Goal: Task Accomplishment & Management: Use online tool/utility

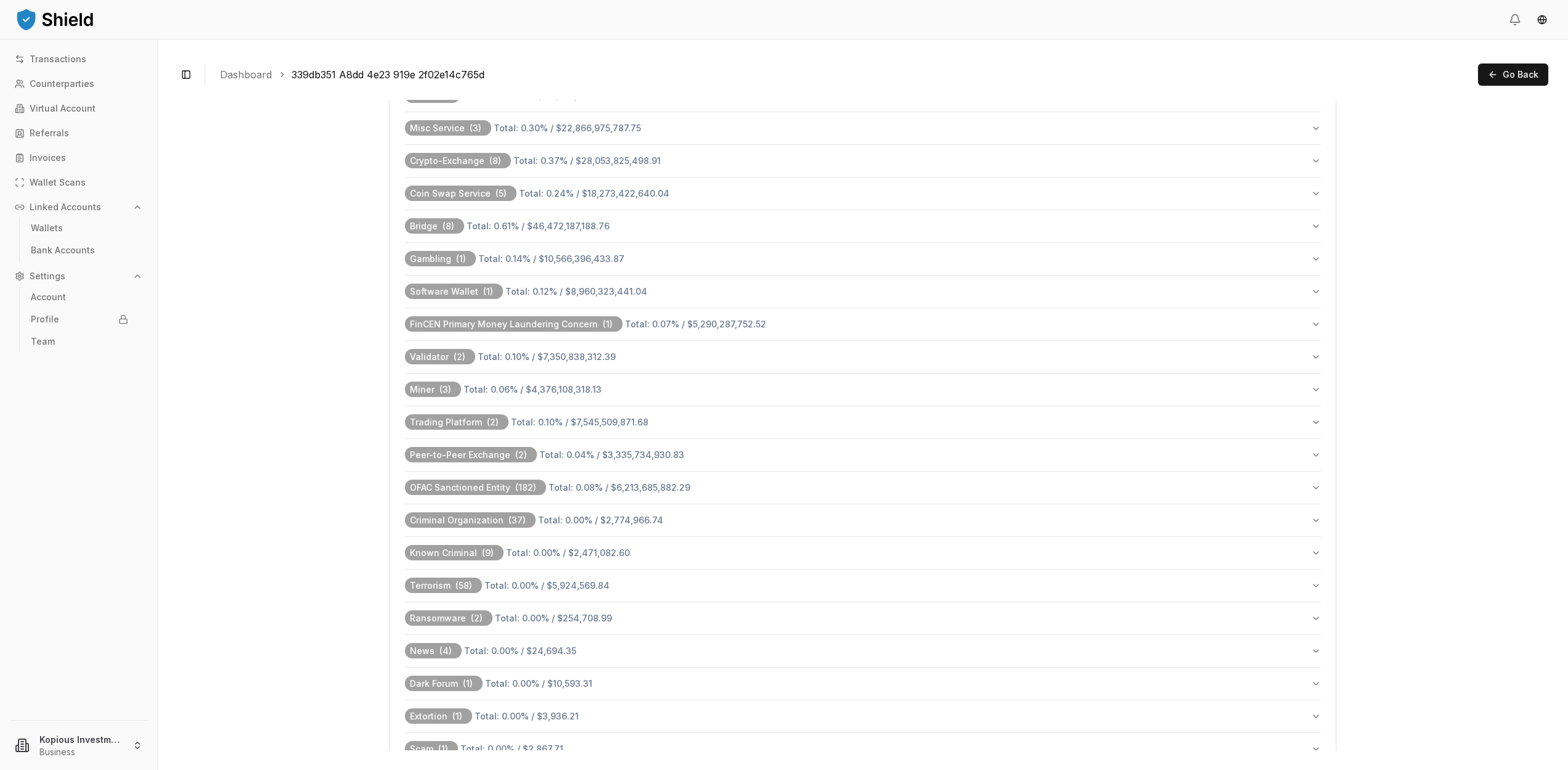
scroll to position [15, 0]
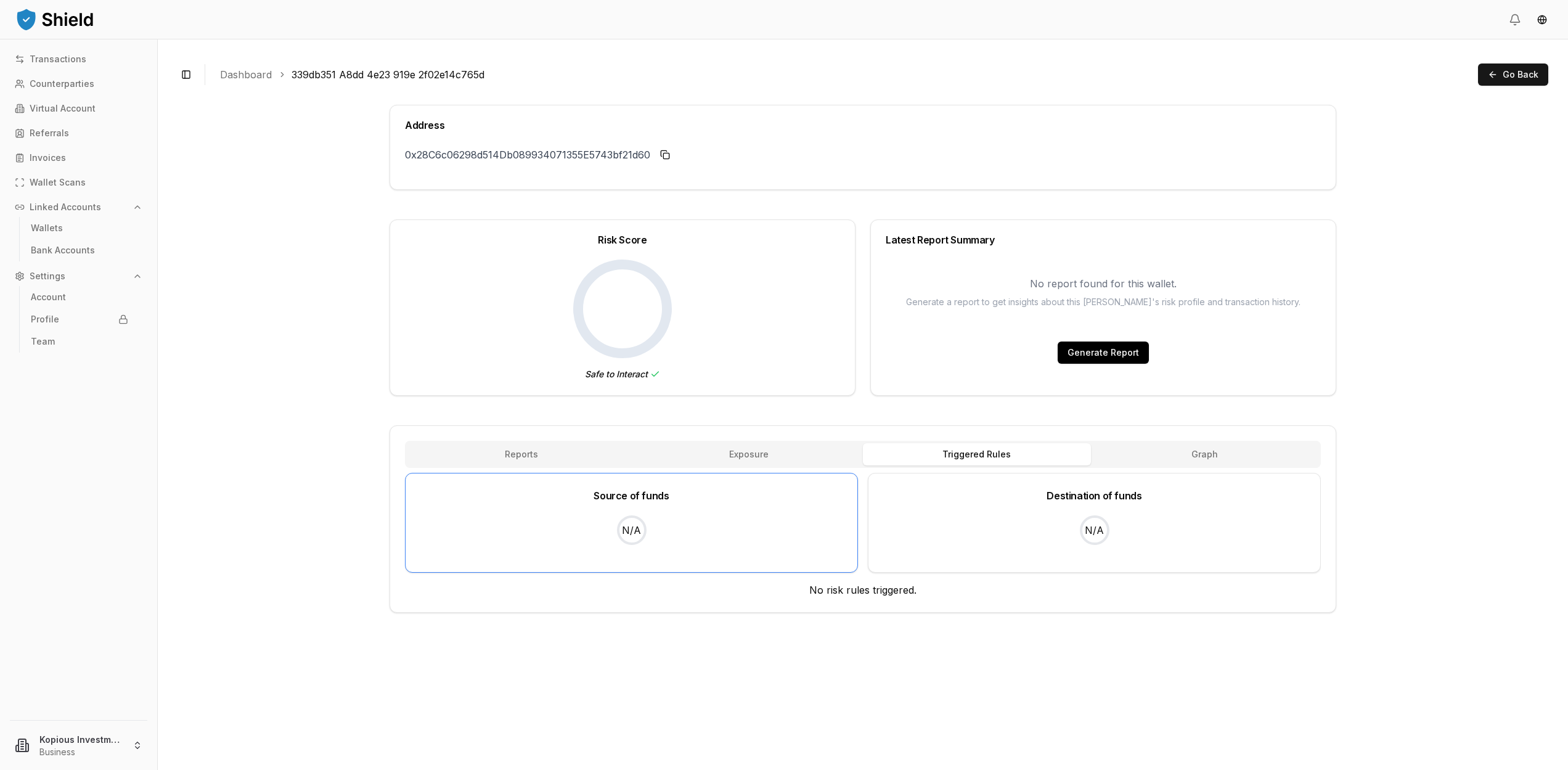
scroll to position [0, 0]
click at [1227, 450] on button "Graph" at bounding box center [1204, 454] width 228 height 22
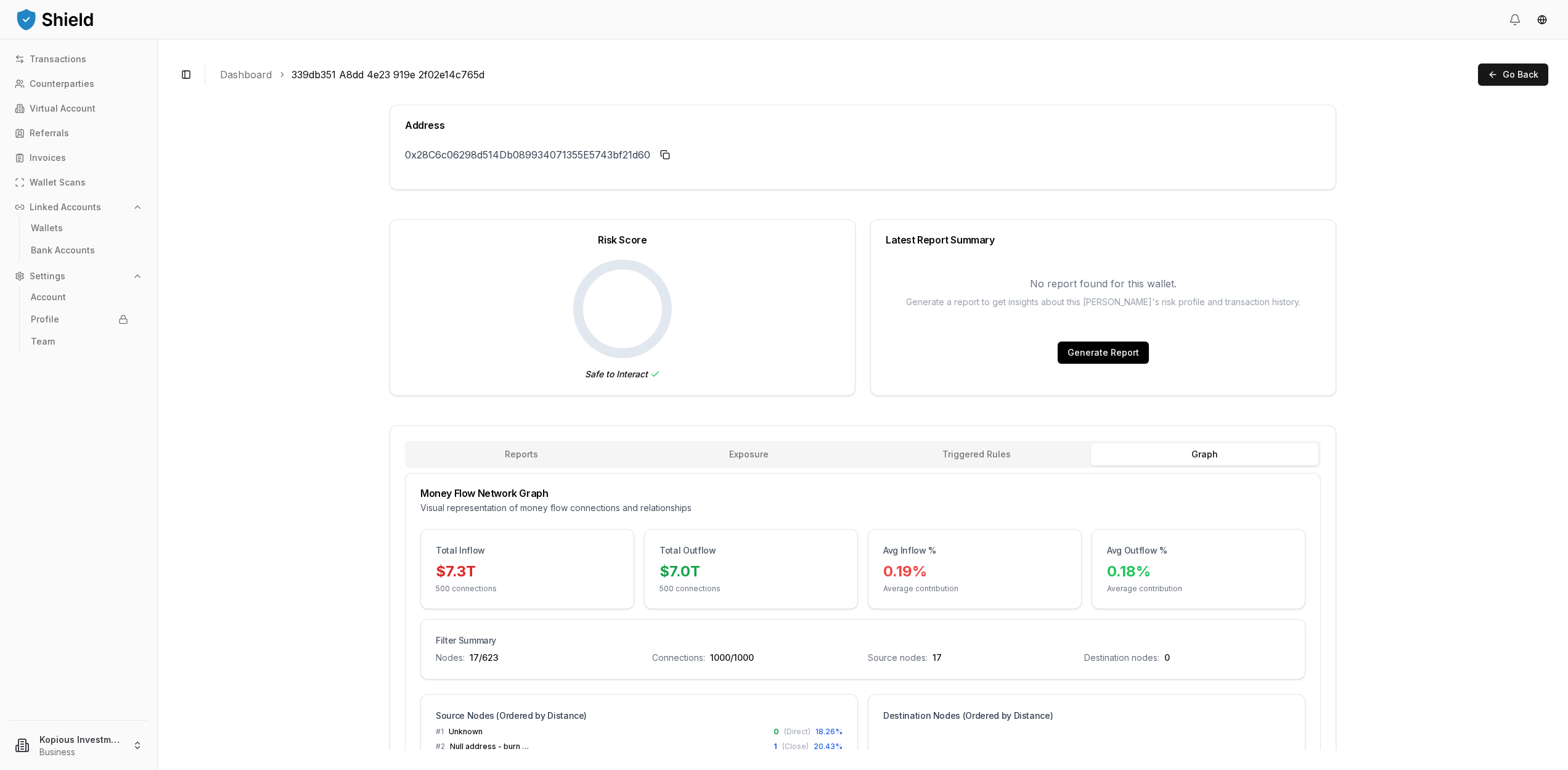
click at [1090, 358] on button "Generate Report" at bounding box center [1103, 352] width 91 height 22
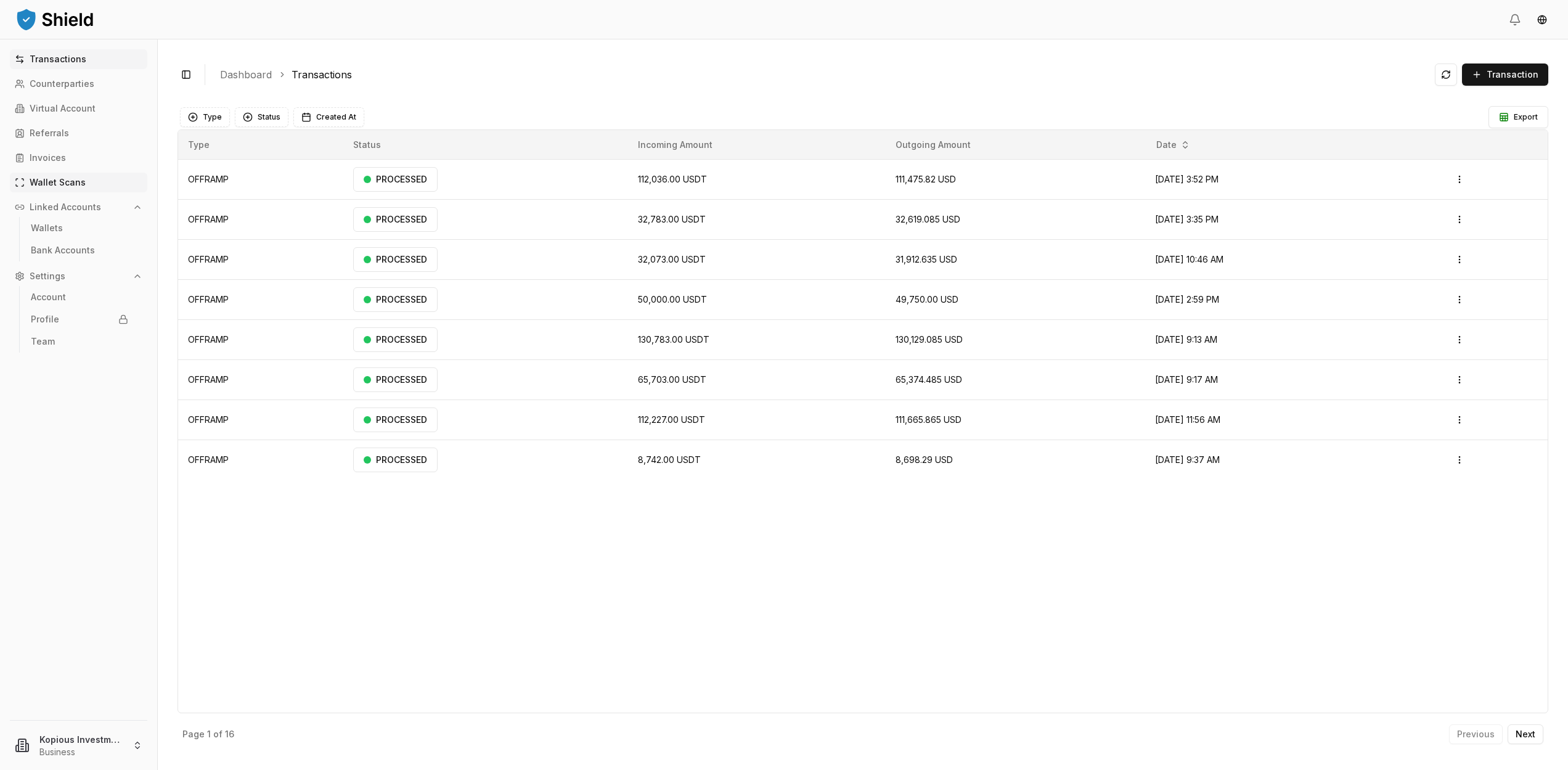
click at [86, 179] on link "Wallet Scans" at bounding box center [78, 182] width 137 height 19
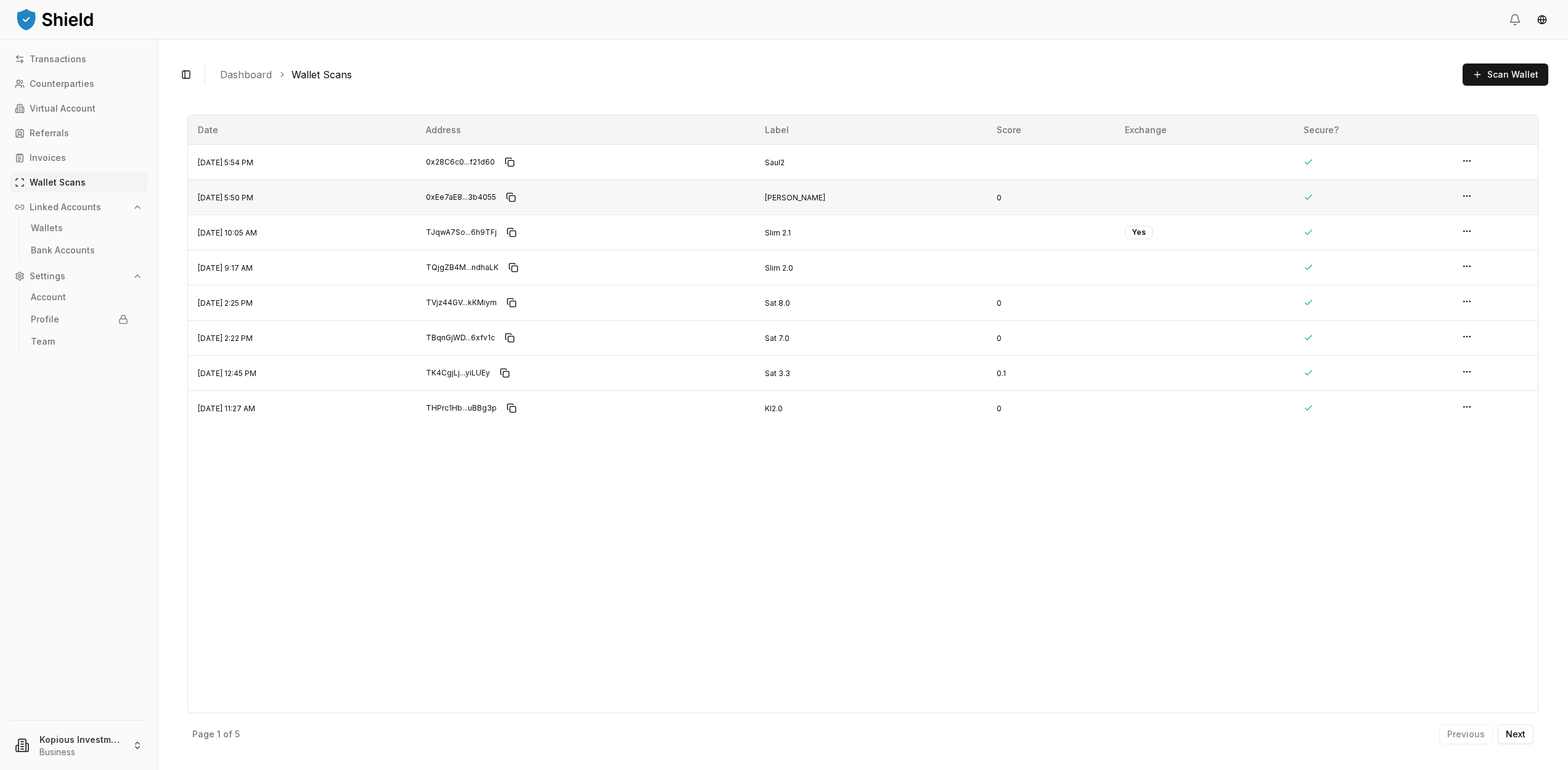
click at [1460, 194] on html "Transactions Counterparties Virtual Account Referrals Invoices Wallet Scans Lin…" at bounding box center [784, 385] width 1568 height 770
click at [1418, 170] on p "View Details" at bounding box center [1423, 172] width 54 height 9
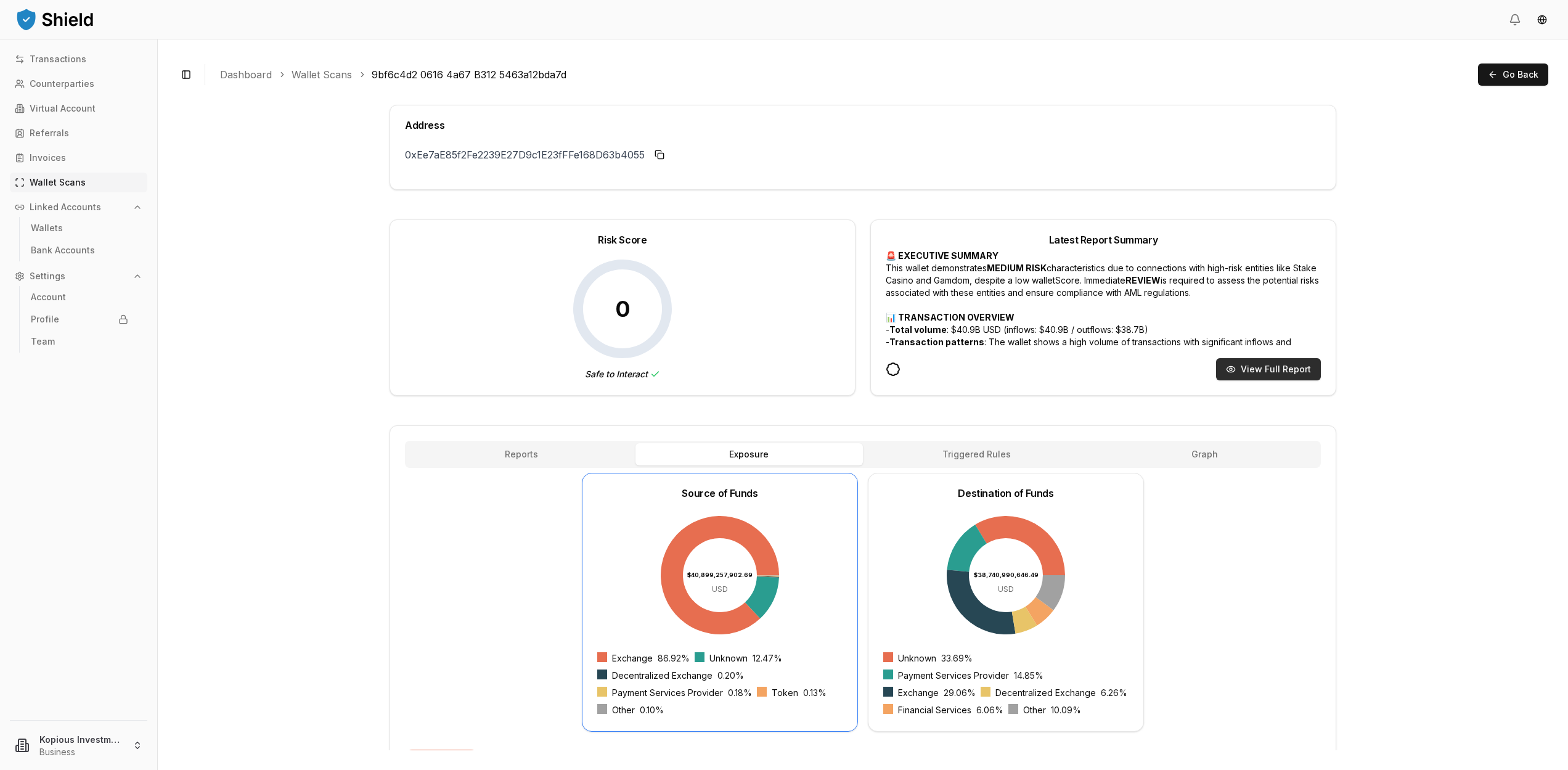
click at [1245, 369] on button "View Full Report" at bounding box center [1268, 369] width 105 height 22
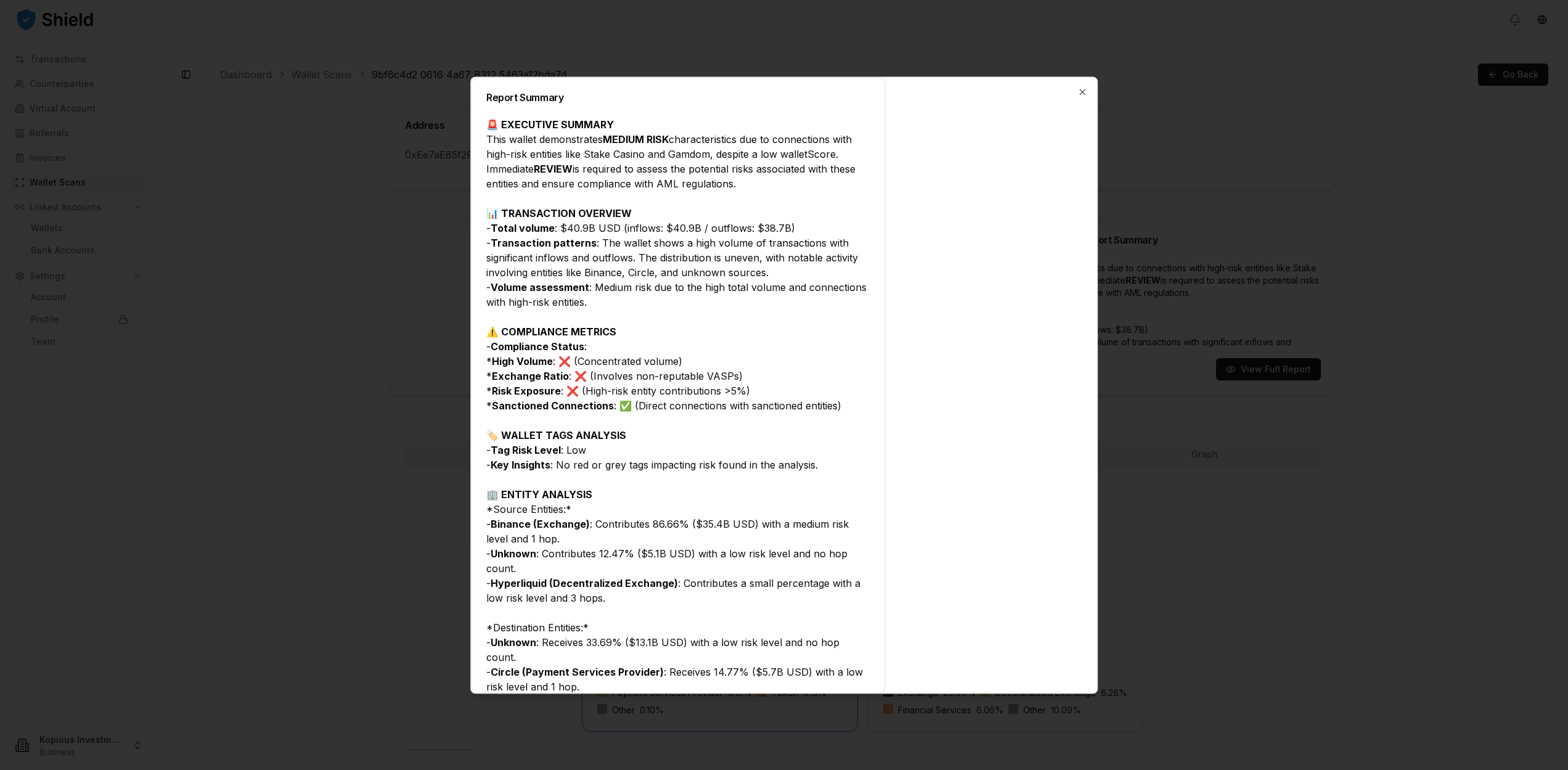
scroll to position [357, 0]
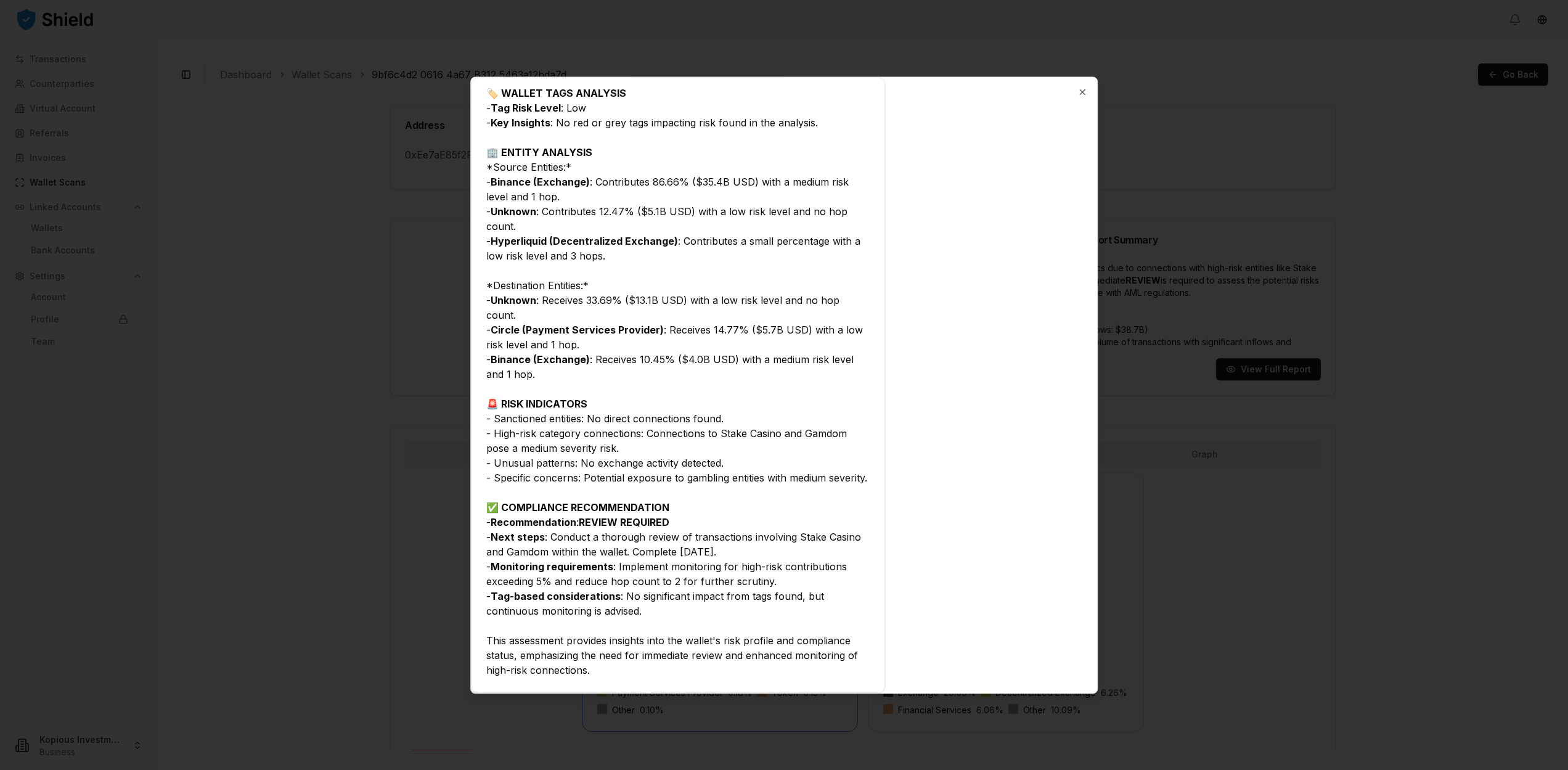
click at [1327, 167] on div at bounding box center [784, 385] width 1568 height 770
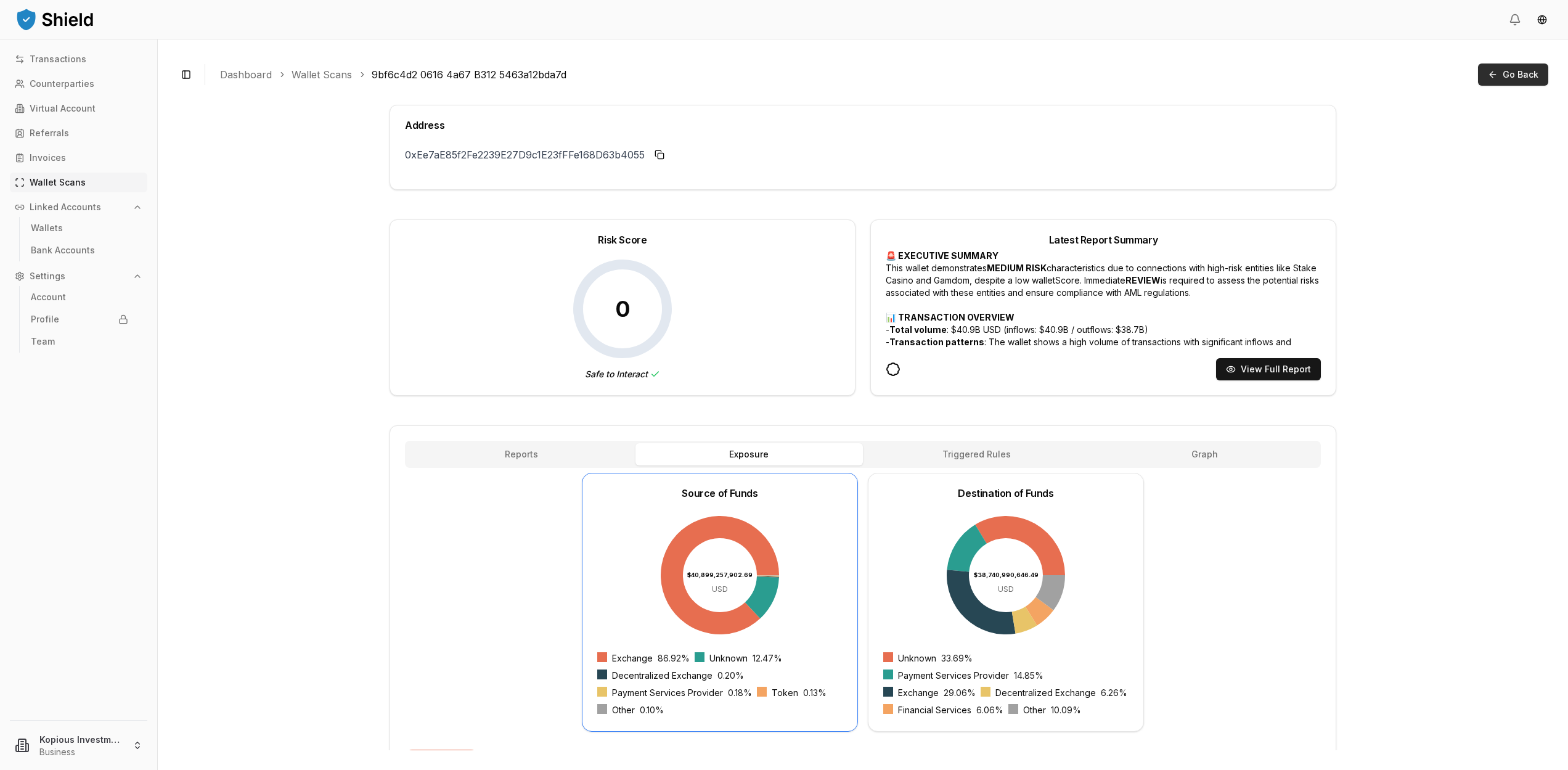
click at [1523, 71] on span "Go Back" at bounding box center [1521, 74] width 36 height 12
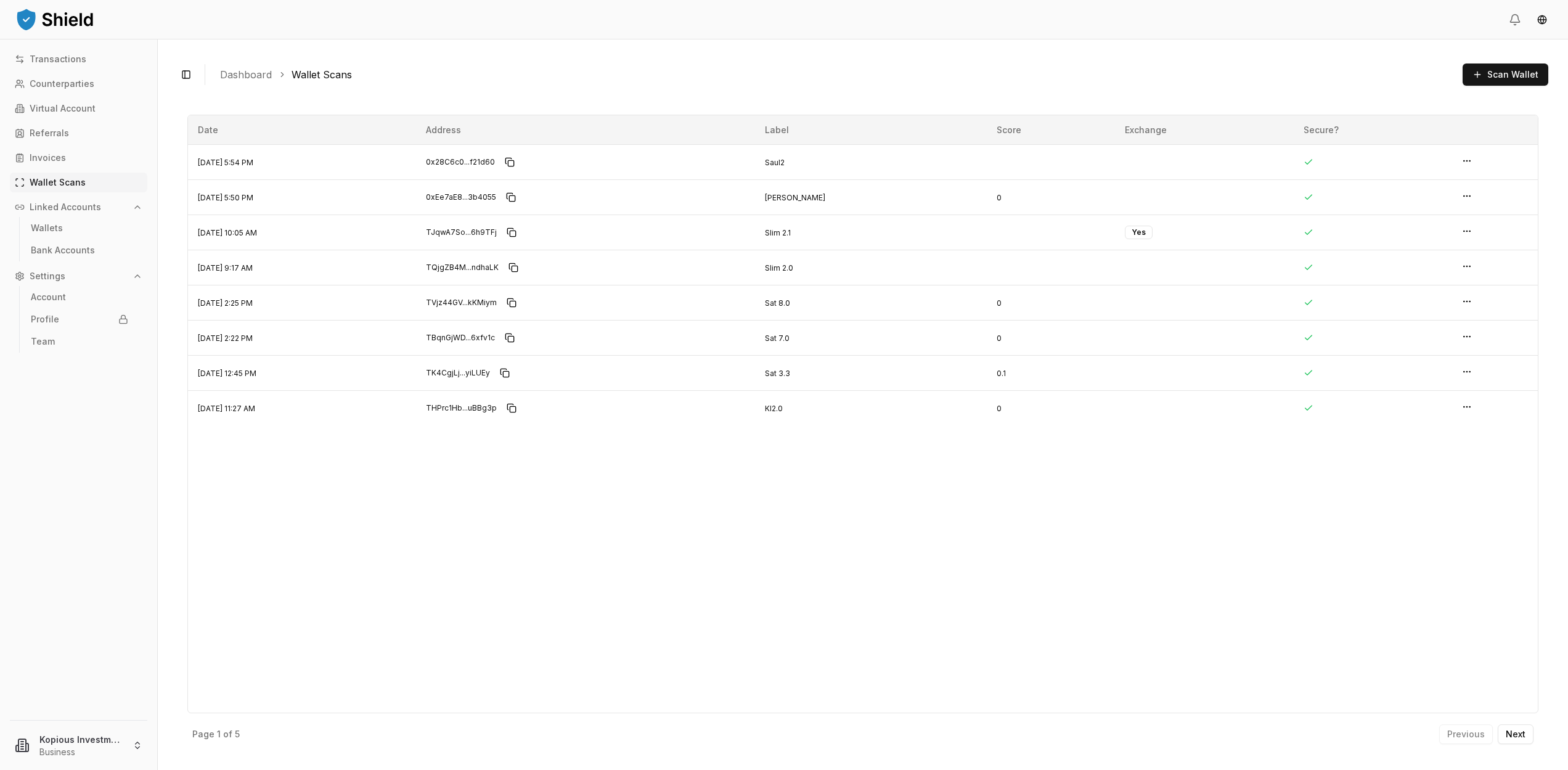
click at [1482, 75] on button "Scan Wallet" at bounding box center [1505, 74] width 86 height 22
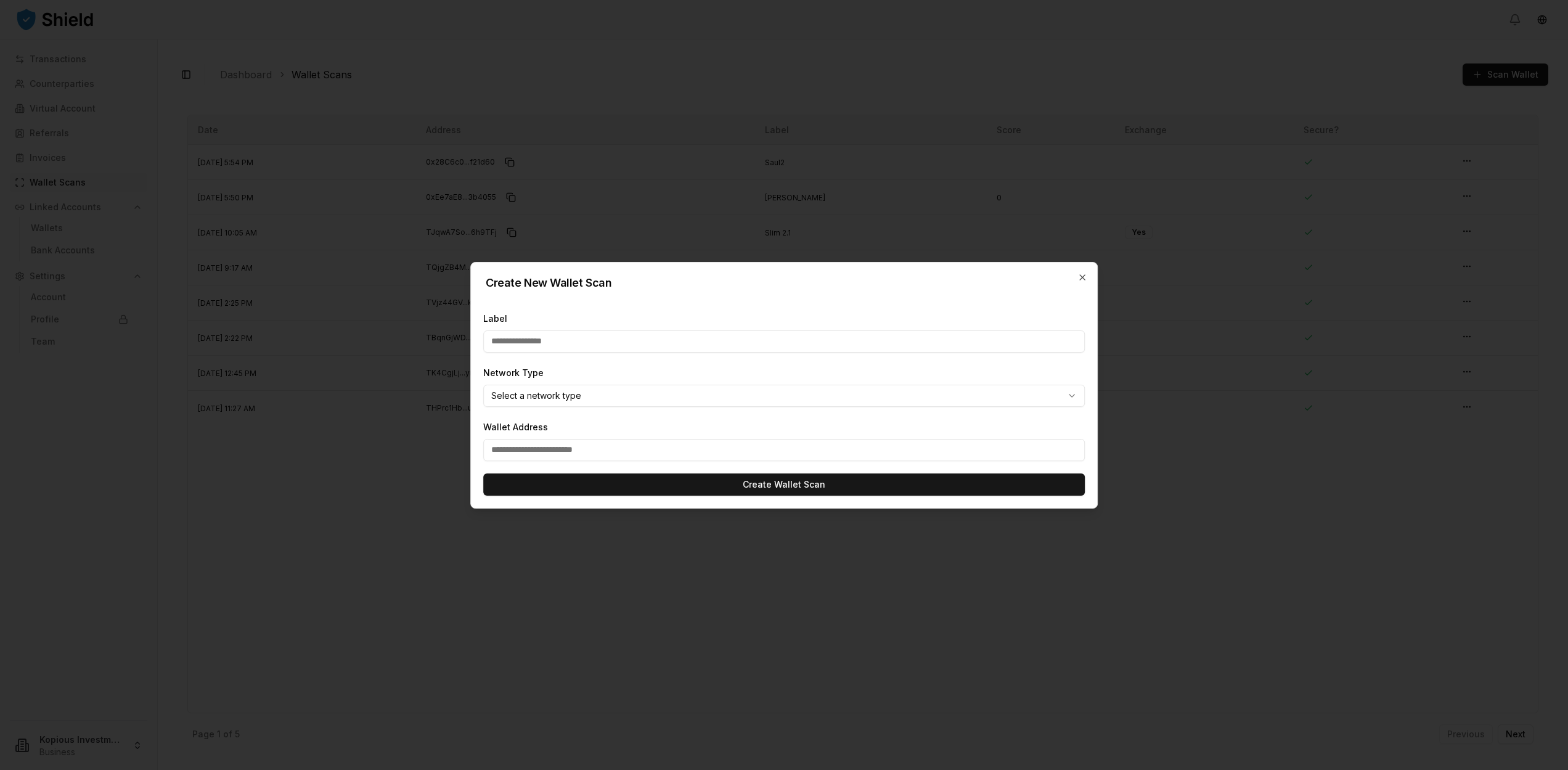
click at [540, 345] on input "Label" at bounding box center [783, 342] width 601 height 22
type input "*****"
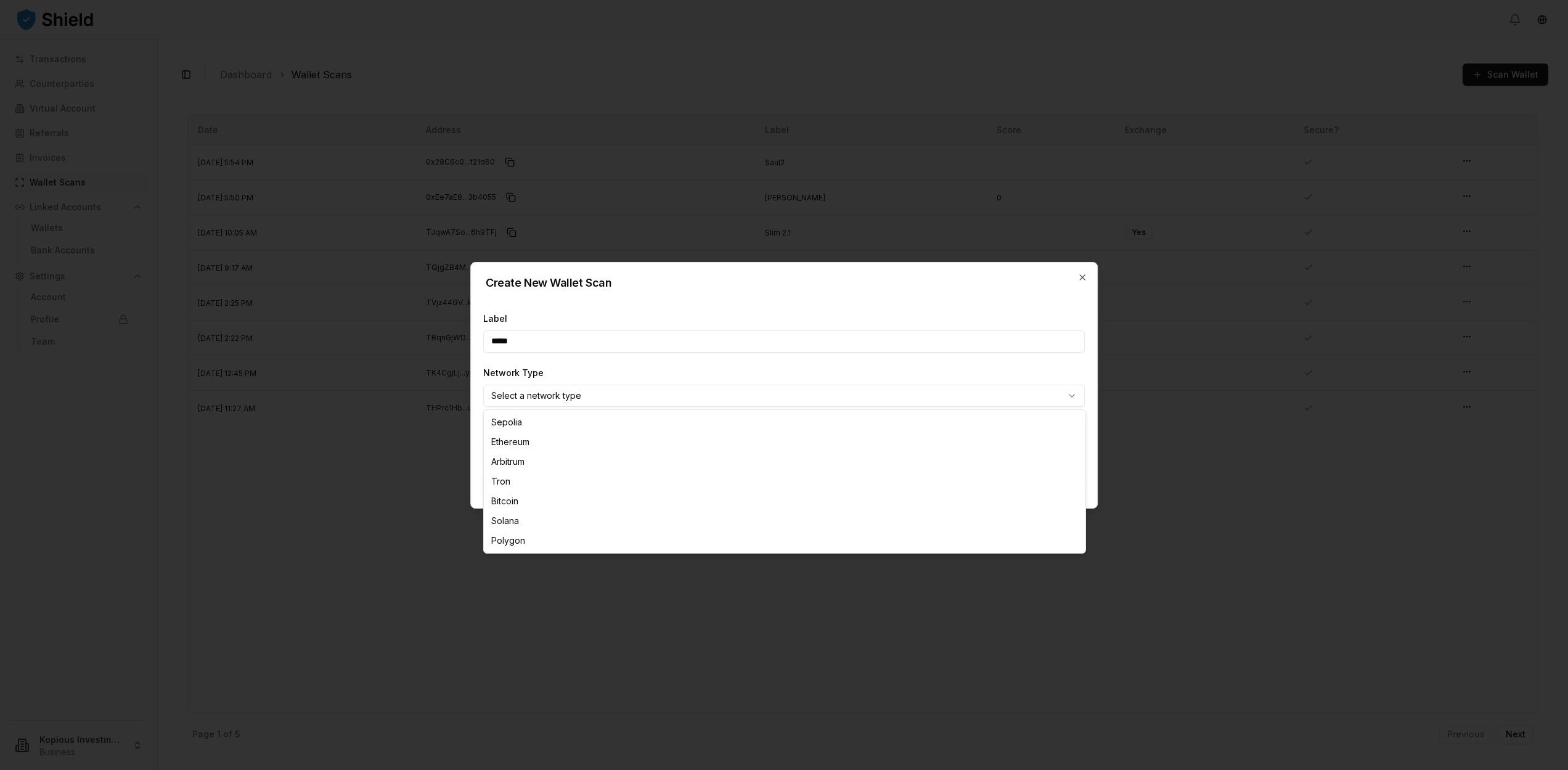
click at [642, 391] on body "Transactions Counterparties Virtual Account Referrals Invoices Wallet Scans Lin…" at bounding box center [784, 385] width 1568 height 770
select select "********"
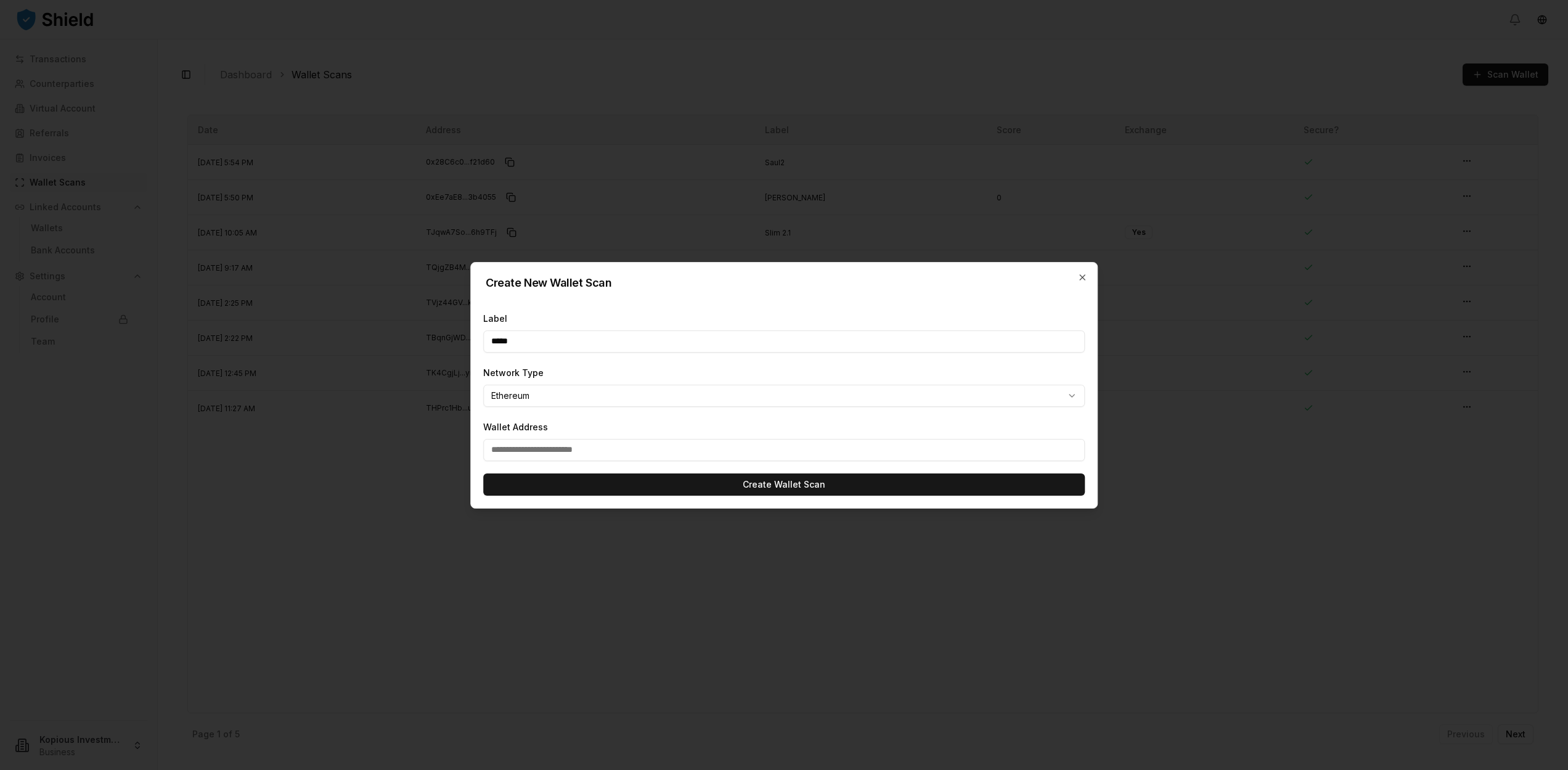
click at [546, 453] on input "Wallet Address" at bounding box center [783, 450] width 601 height 22
paste input "**********"
type input "**********"
click at [576, 478] on button "Create Wallet Scan" at bounding box center [783, 485] width 601 height 22
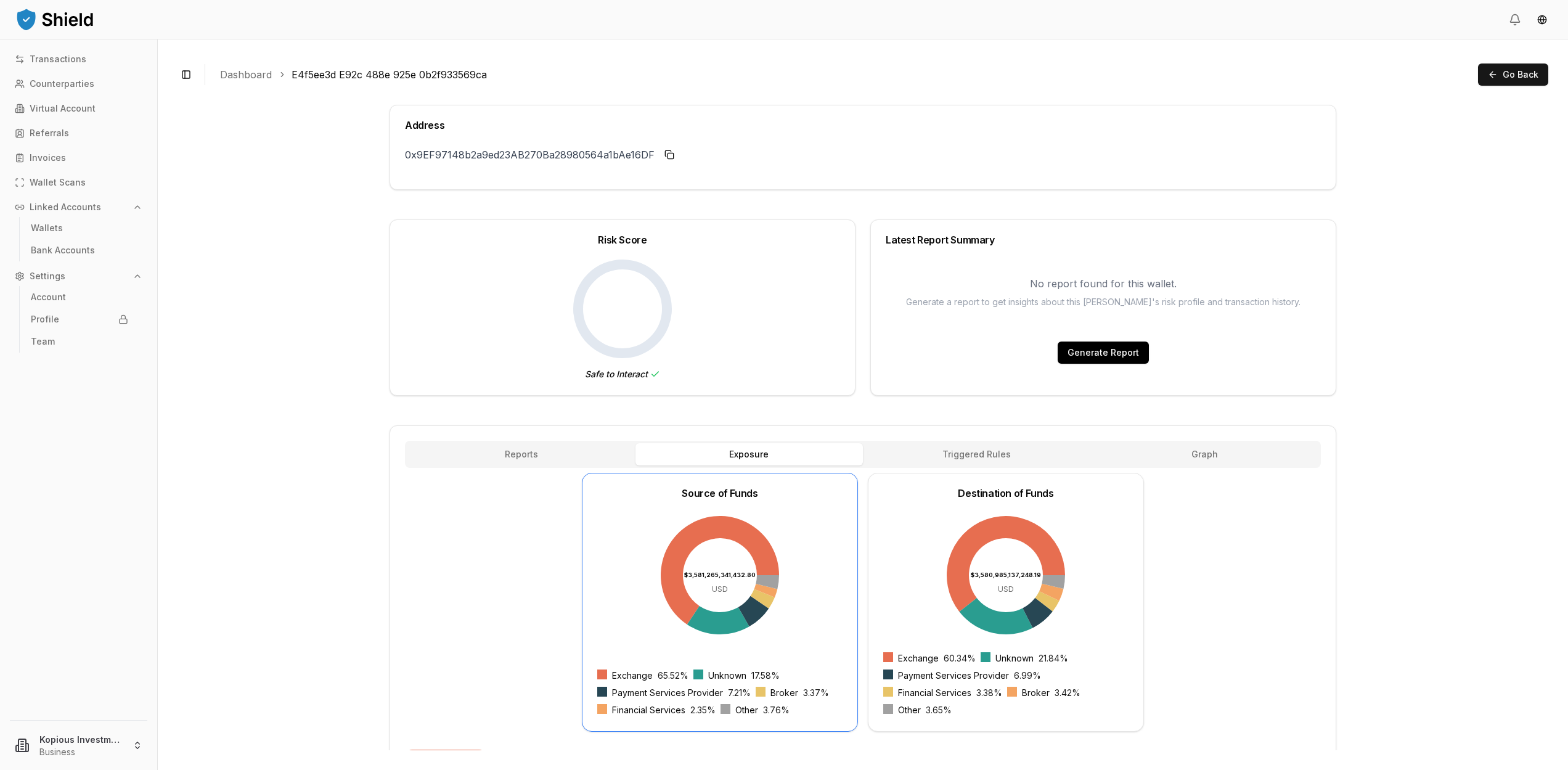
click at [1101, 353] on button "Generate Report" at bounding box center [1103, 352] width 91 height 22
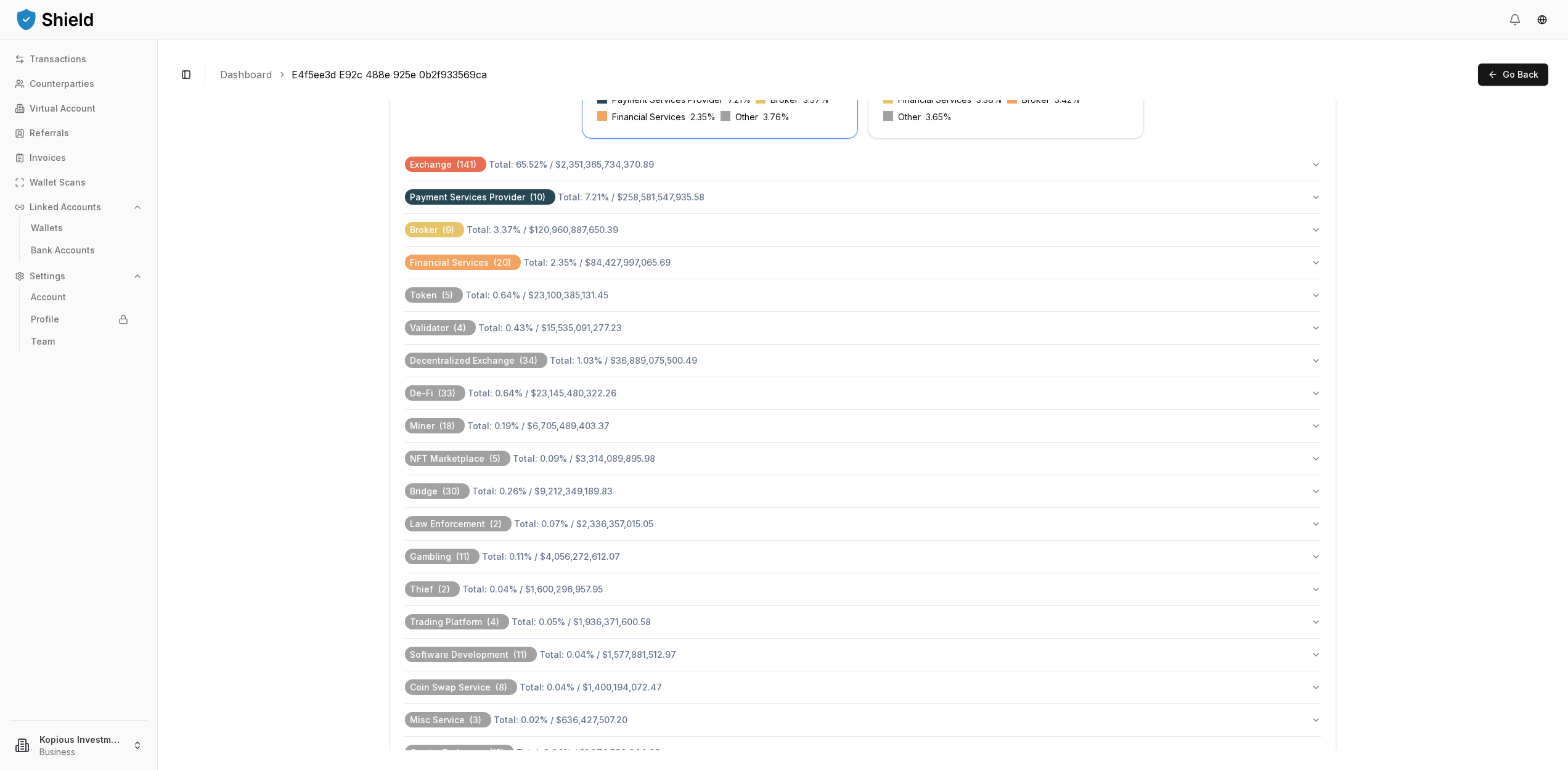
scroll to position [472, 0]
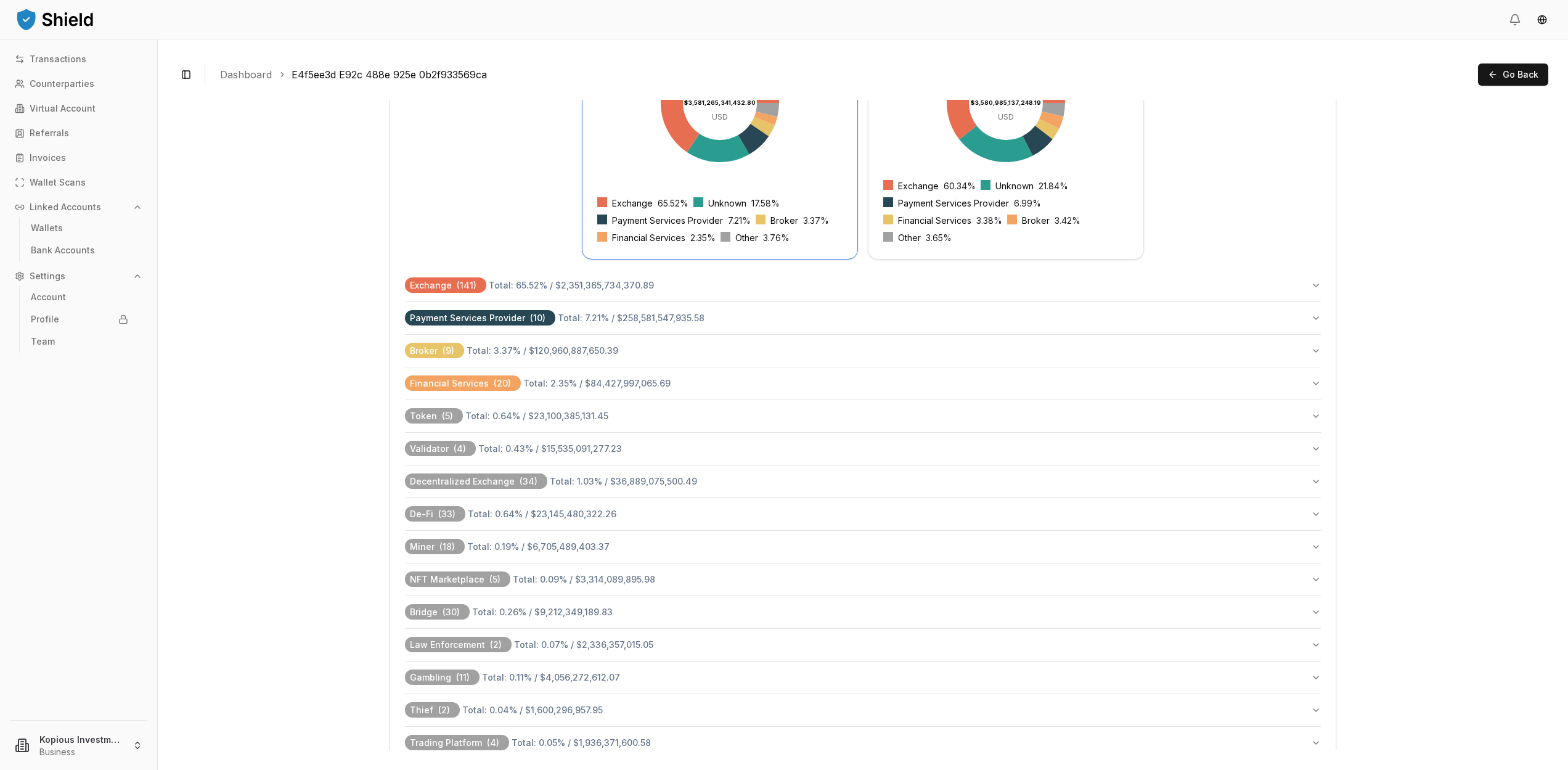
click at [1304, 285] on button "Exchange ( 141 ) Total: 65.52 % / $2,351,365,734,370.89" at bounding box center [862, 285] width 916 height 32
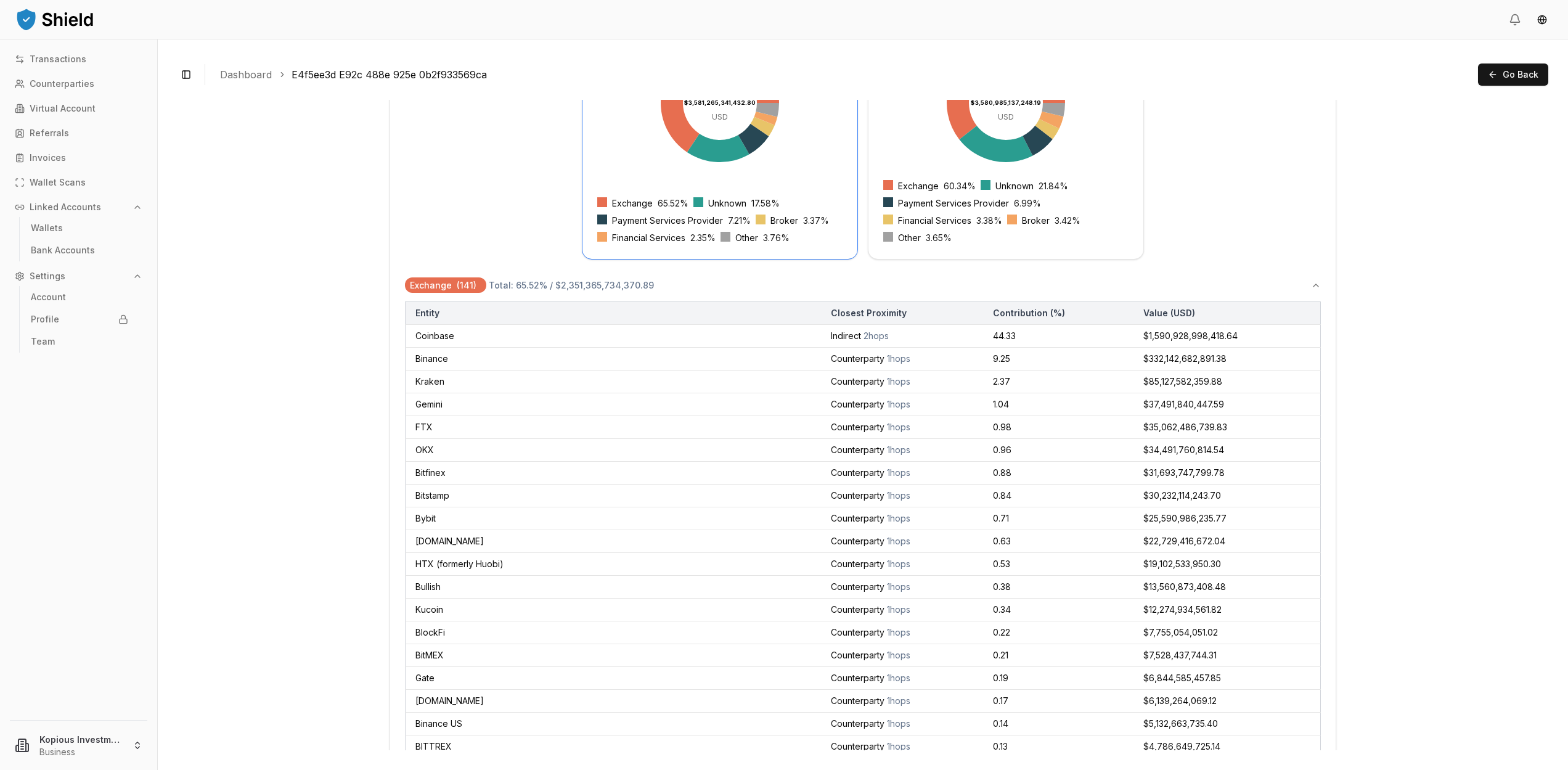
scroll to position [0, 0]
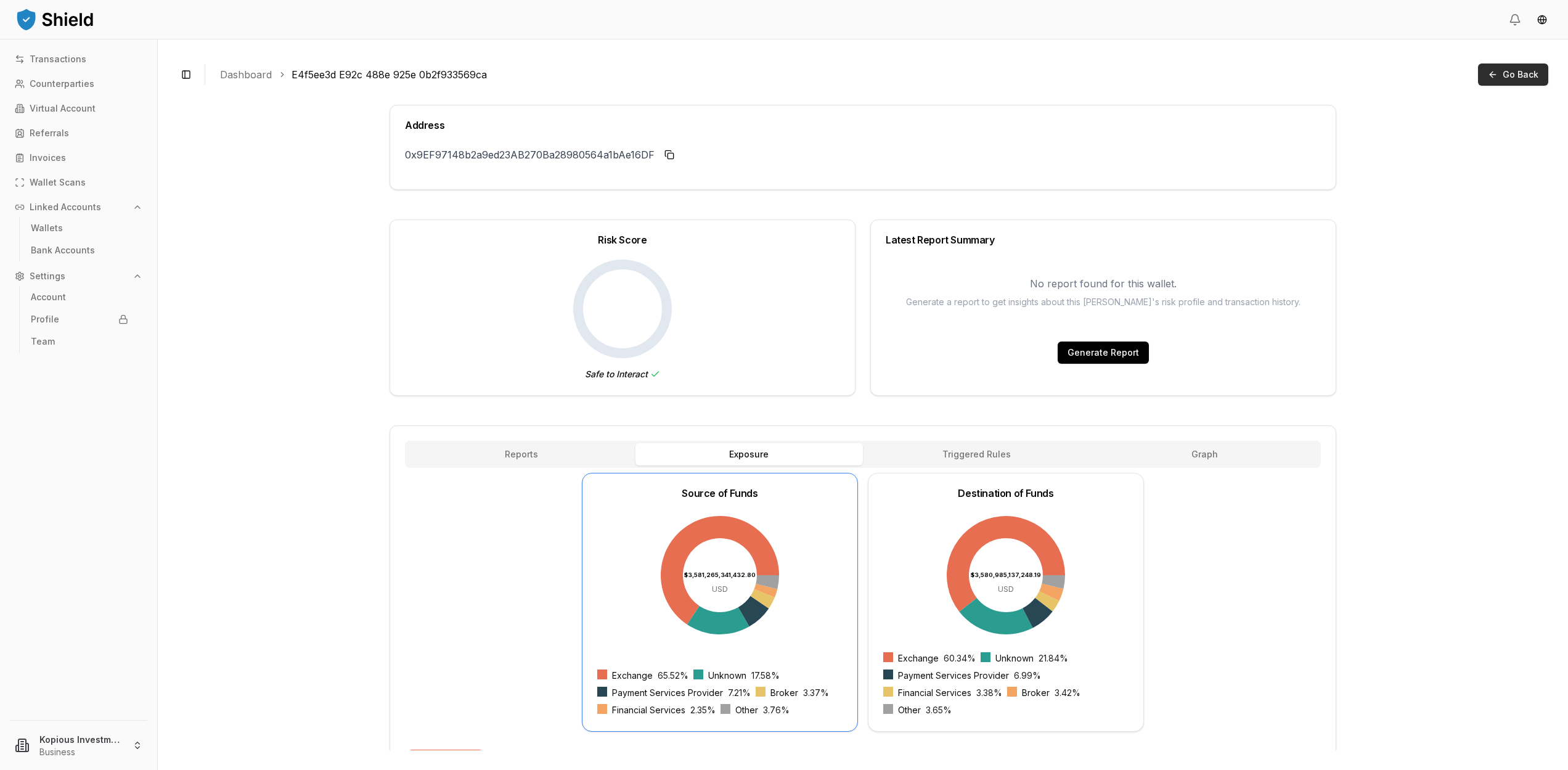
click at [1518, 71] on span "Go Back" at bounding box center [1521, 74] width 36 height 12
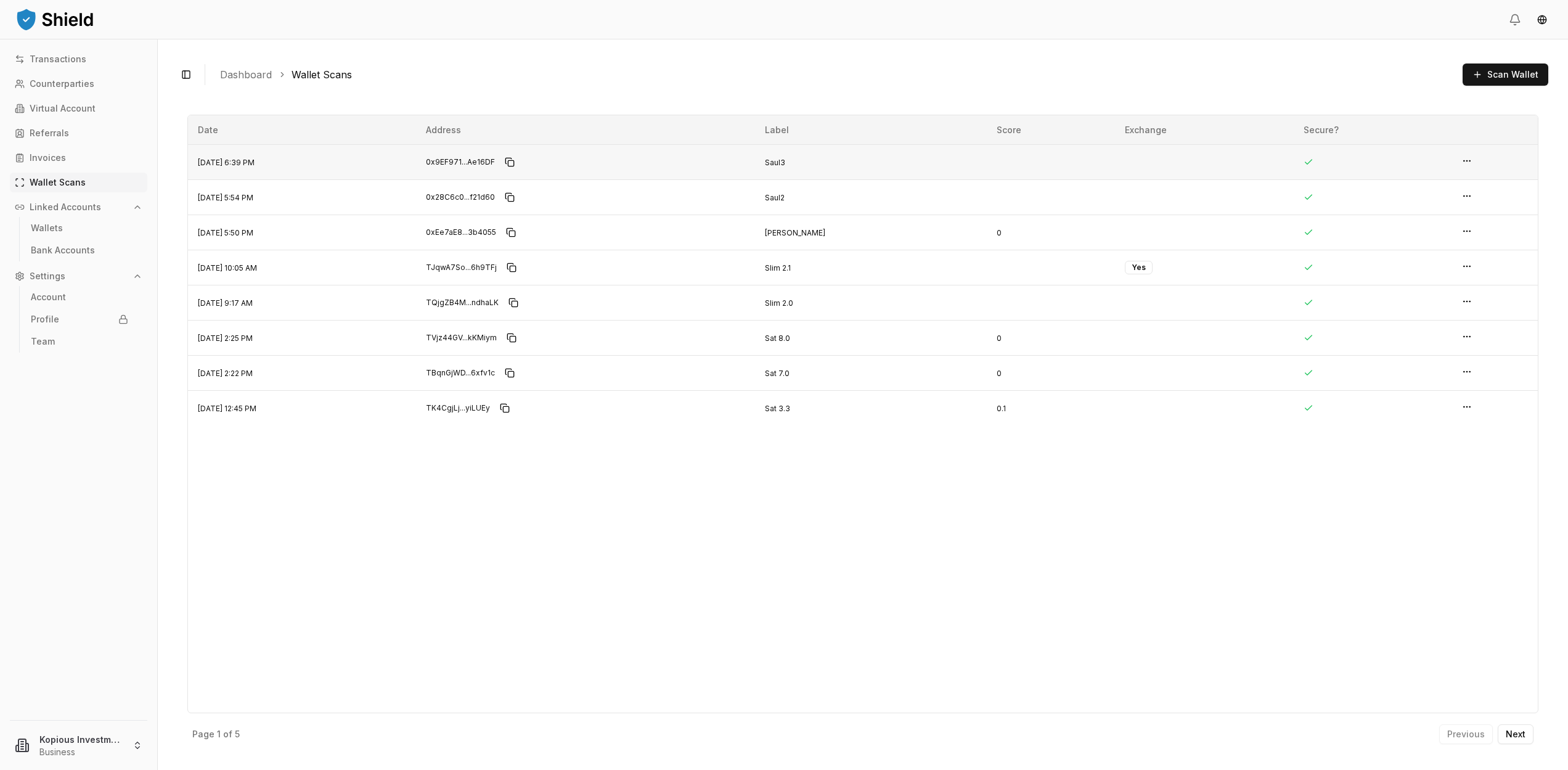
click at [1470, 162] on td at bounding box center [1494, 162] width 86 height 35
click at [1465, 160] on html "Transactions Counterparties Virtual Account Referrals Invoices Wallet Scans Lin…" at bounding box center [784, 385] width 1568 height 770
click at [1436, 137] on p "View Details" at bounding box center [1423, 137] width 54 height 9
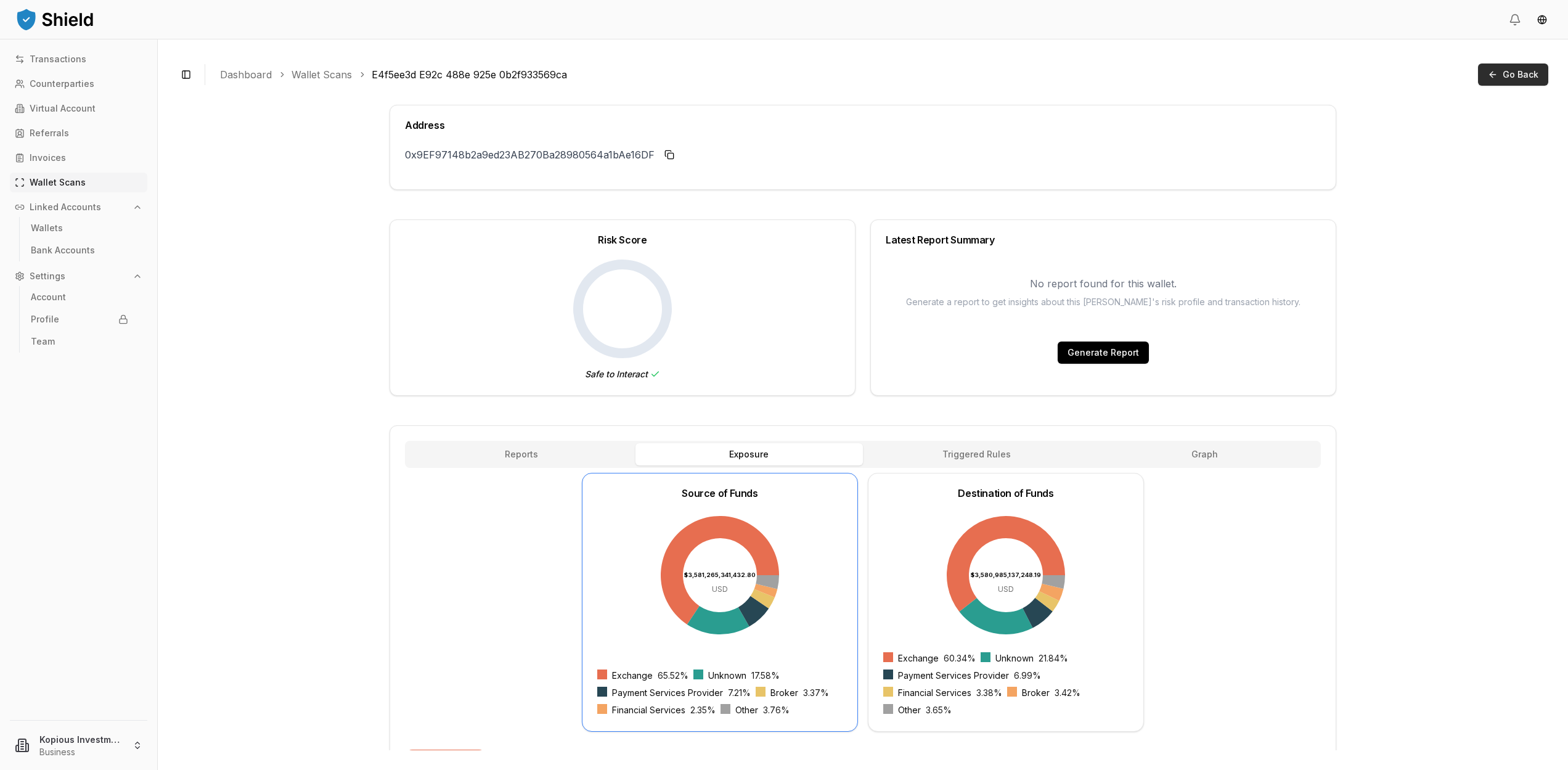
click at [1498, 68] on button "Go Back" at bounding box center [1513, 74] width 70 height 22
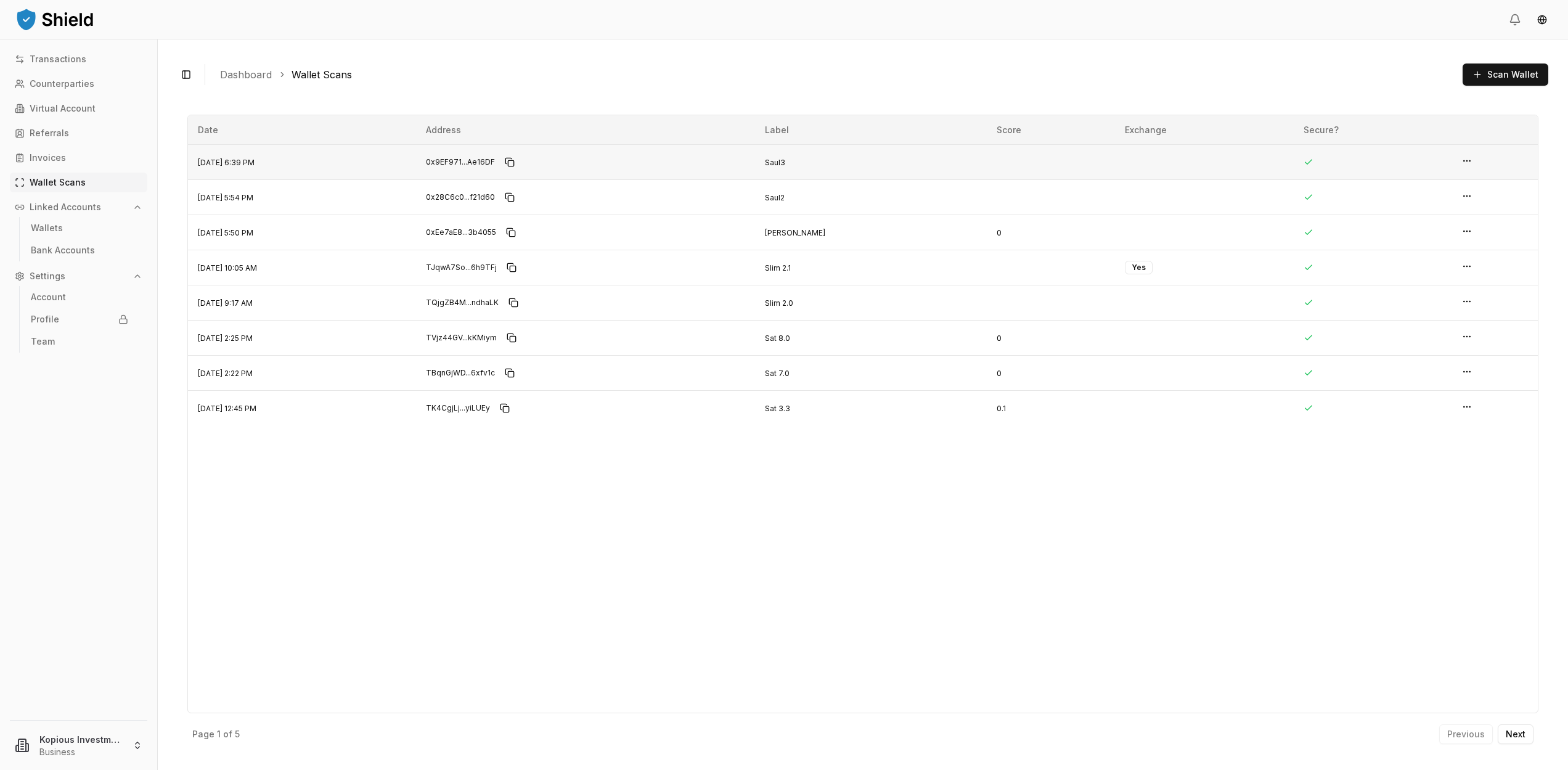
click at [1470, 160] on html "Transactions Counterparties Virtual Account Referrals Invoices Wallet Scans Lin…" at bounding box center [784, 385] width 1568 height 770
click at [1442, 133] on p "View Details" at bounding box center [1423, 137] width 54 height 9
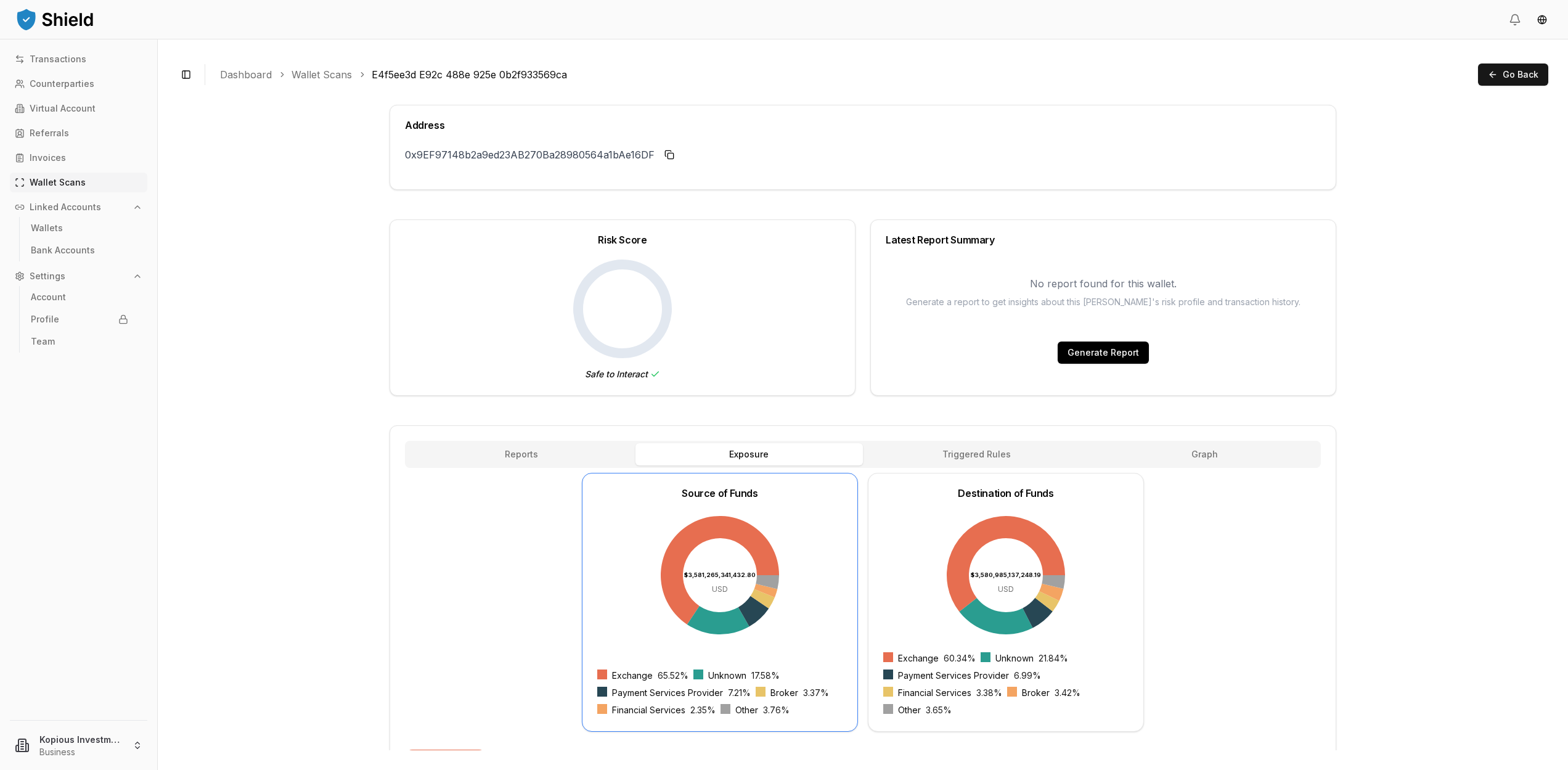
click at [1416, 319] on main "Address 0x9EF97148b2a9ed23AB270Ba28980564a1bAe16DF 0x9EF971...Ae16DF Risk Score…" at bounding box center [862, 425] width 1370 height 651
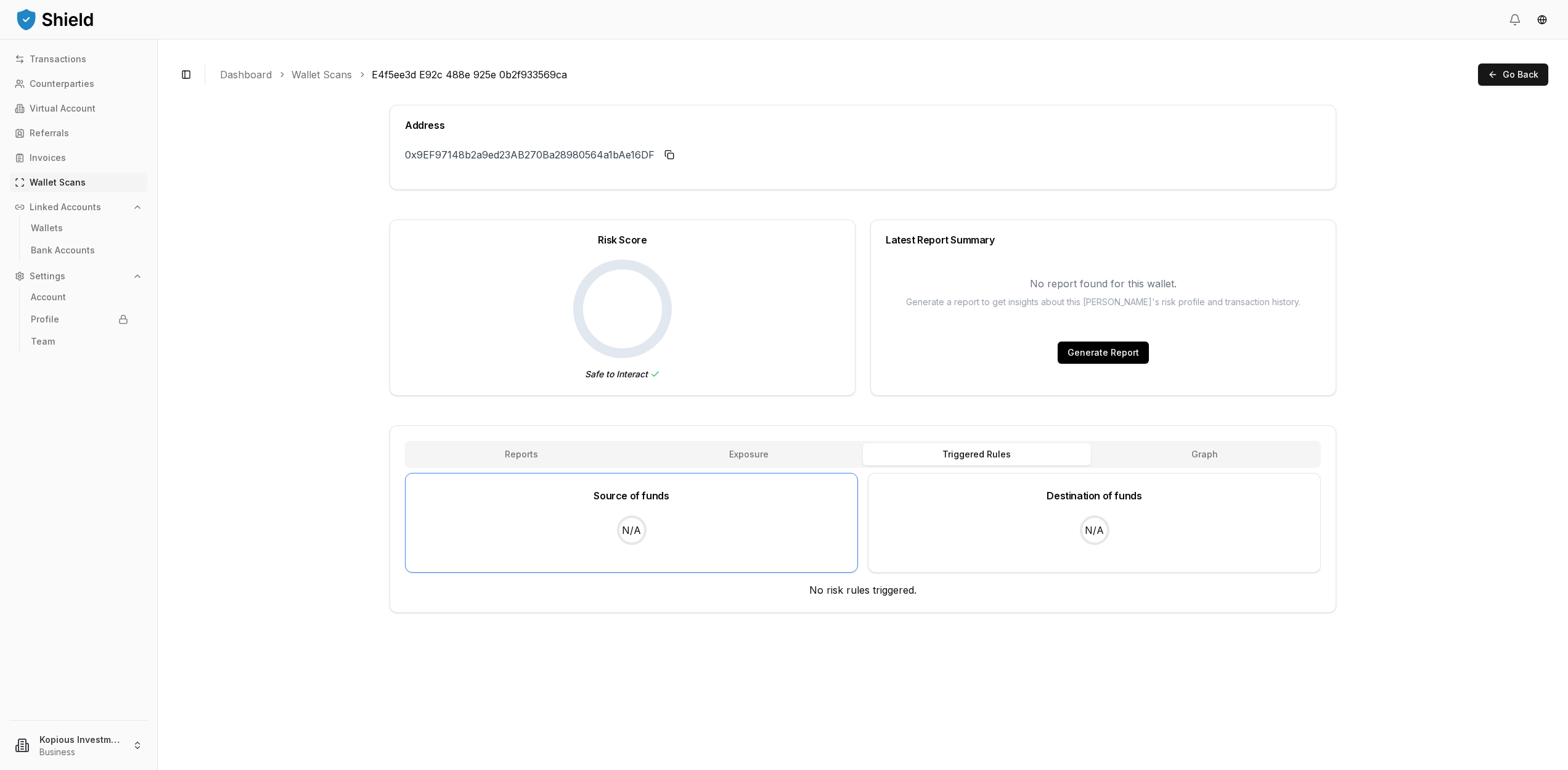
scroll to position [0, 0]
click at [1508, 75] on span "Go Back" at bounding box center [1521, 74] width 36 height 12
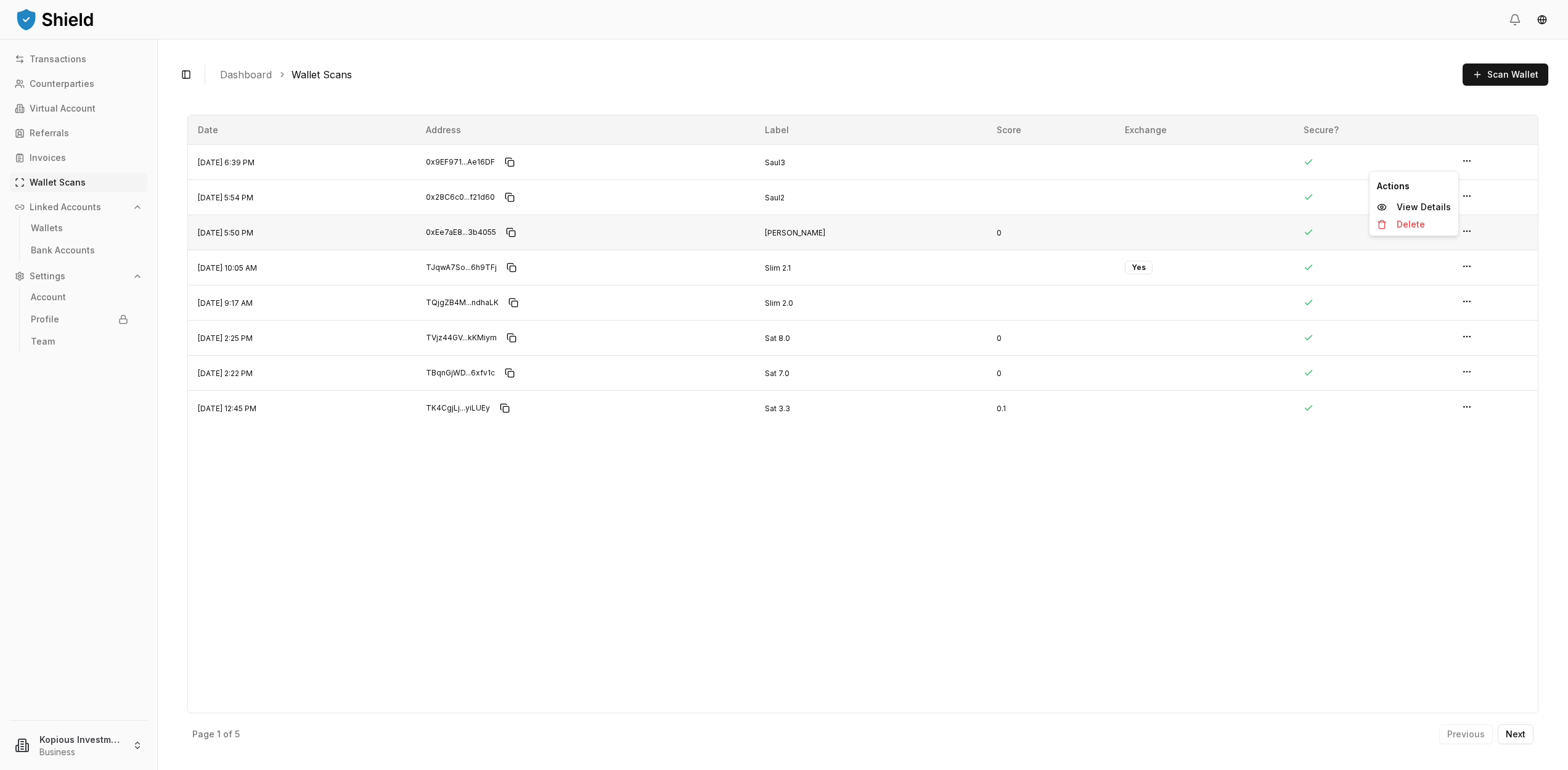
click at [1467, 230] on html "Transactions Counterparties Virtual Account Referrals Invoices Wallet Scans Lin…" at bounding box center [784, 385] width 1568 height 770
click at [1434, 206] on p "View Details" at bounding box center [1423, 207] width 54 height 9
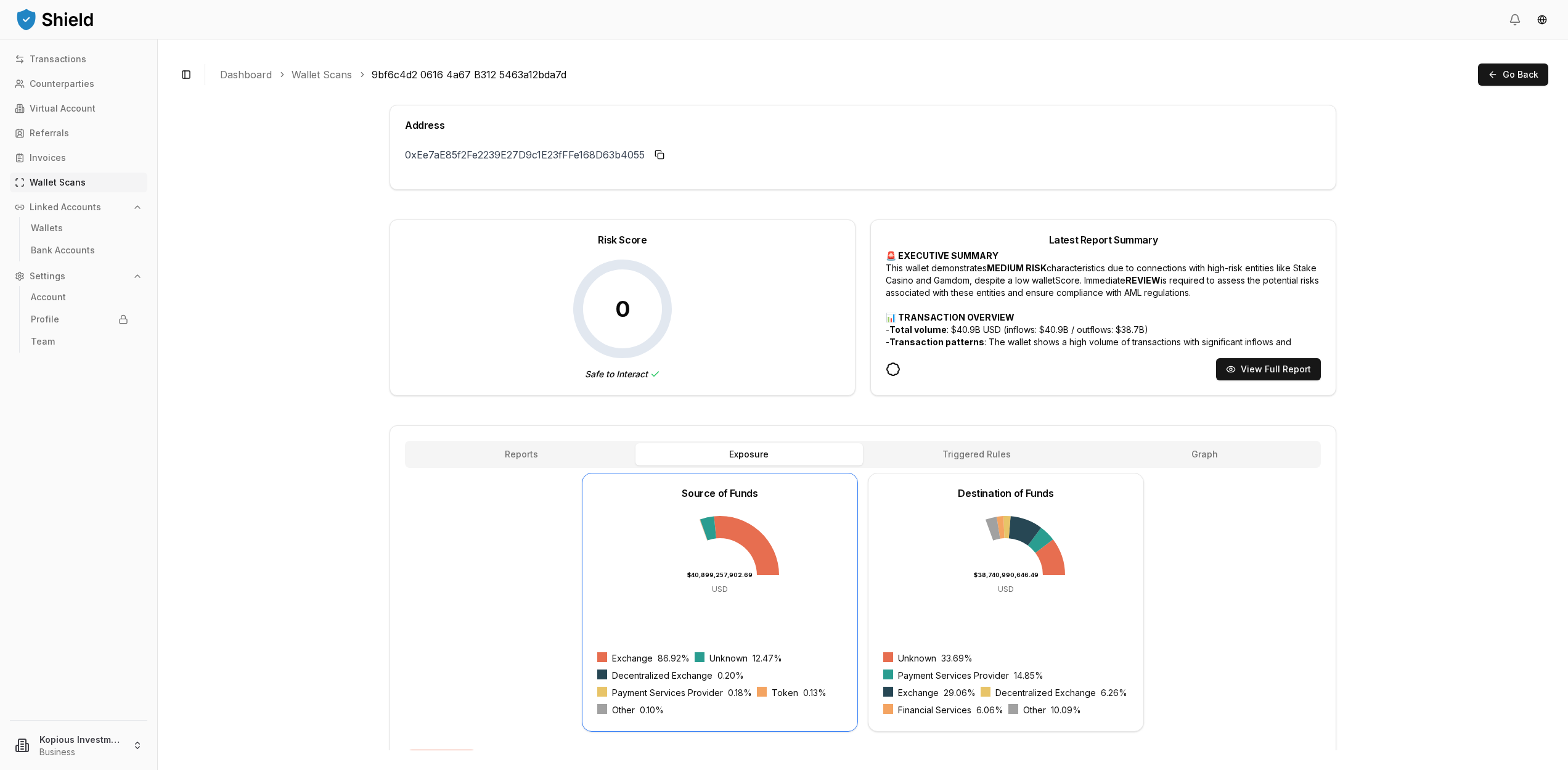
scroll to position [97, 0]
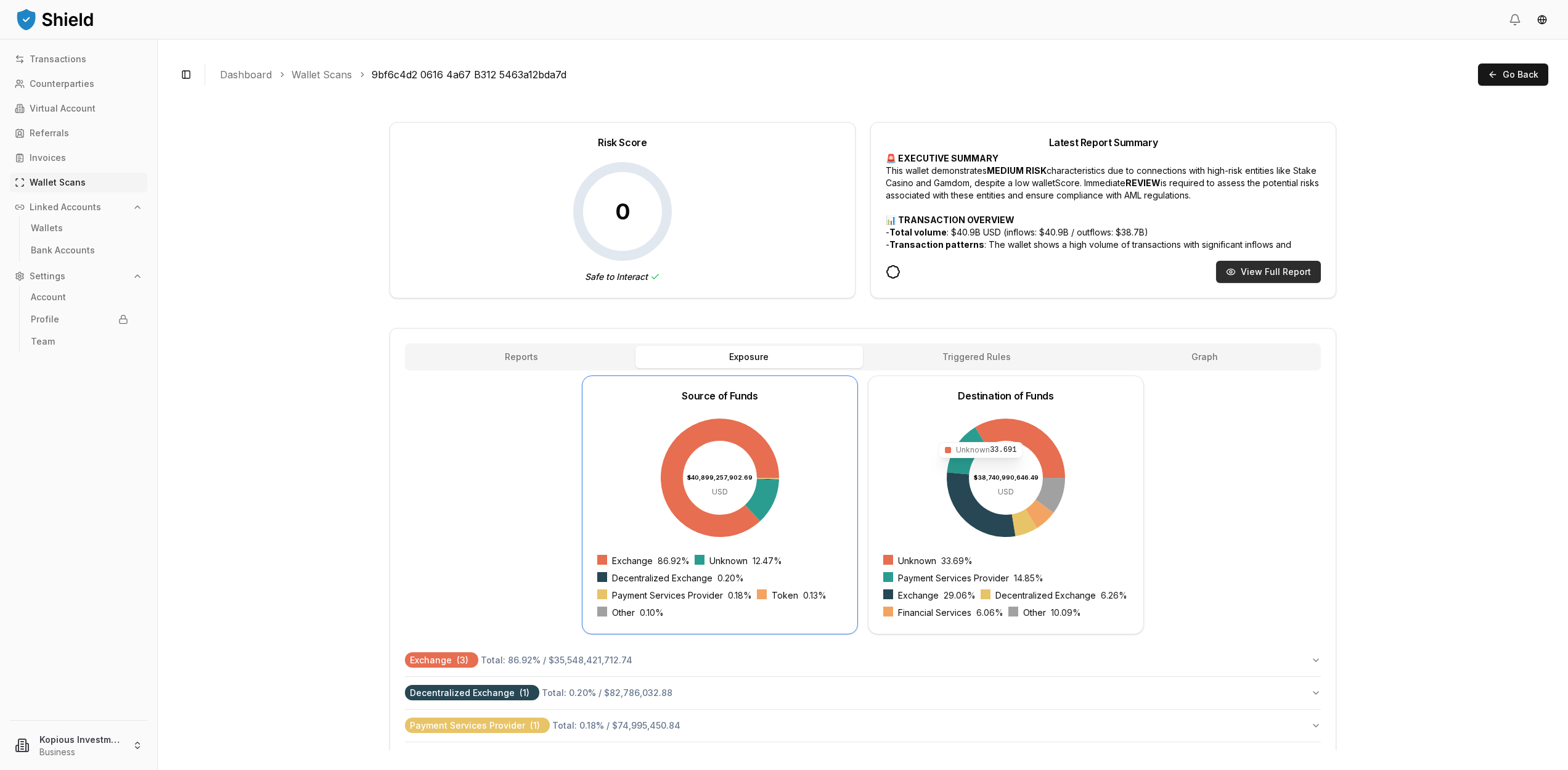
click at [1257, 280] on button "View Full Report" at bounding box center [1268, 272] width 105 height 22
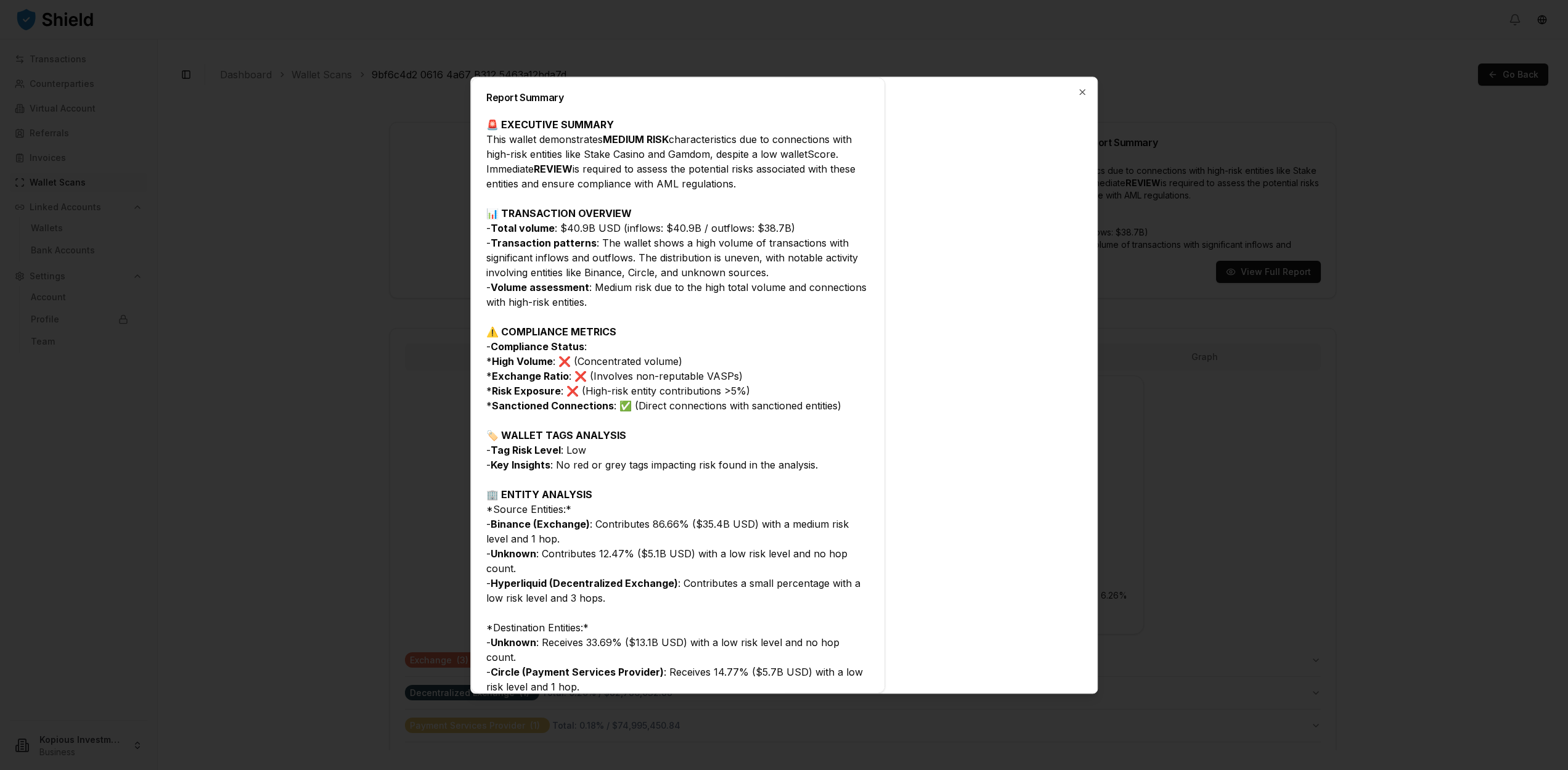
scroll to position [357, 0]
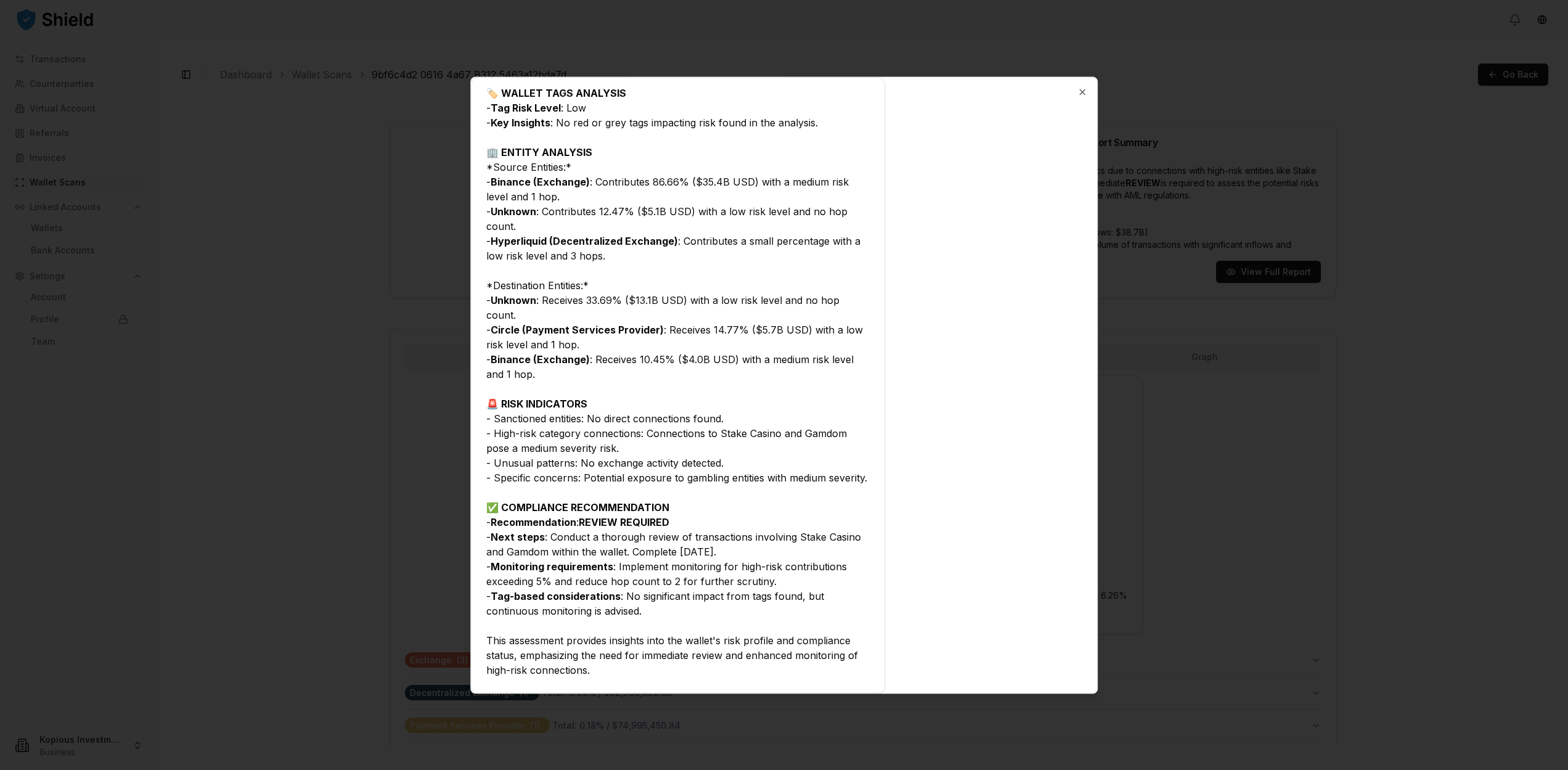
click at [1274, 413] on div at bounding box center [784, 385] width 1568 height 770
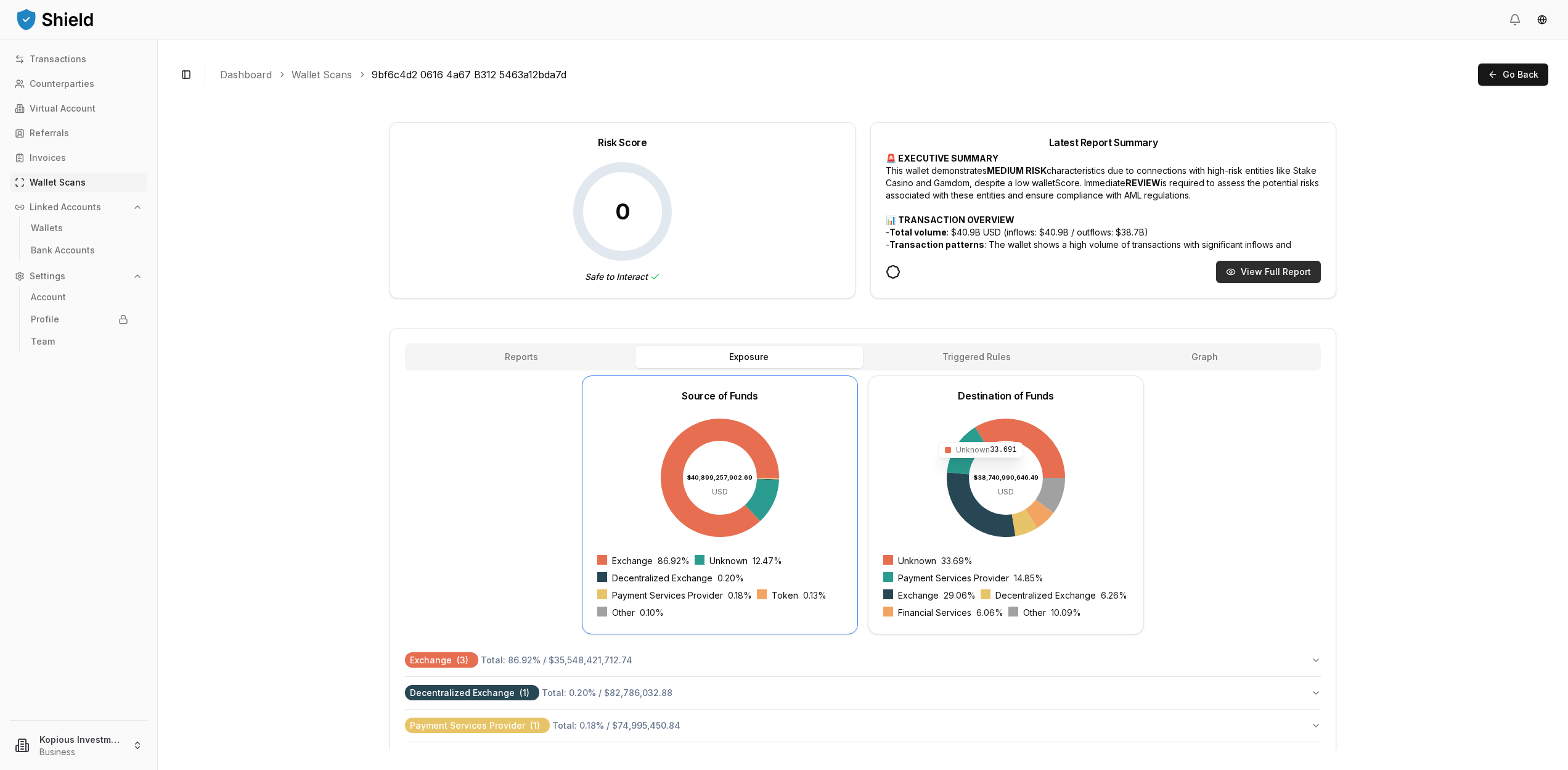
click at [1244, 270] on button "View Full Report" at bounding box center [1268, 272] width 105 height 22
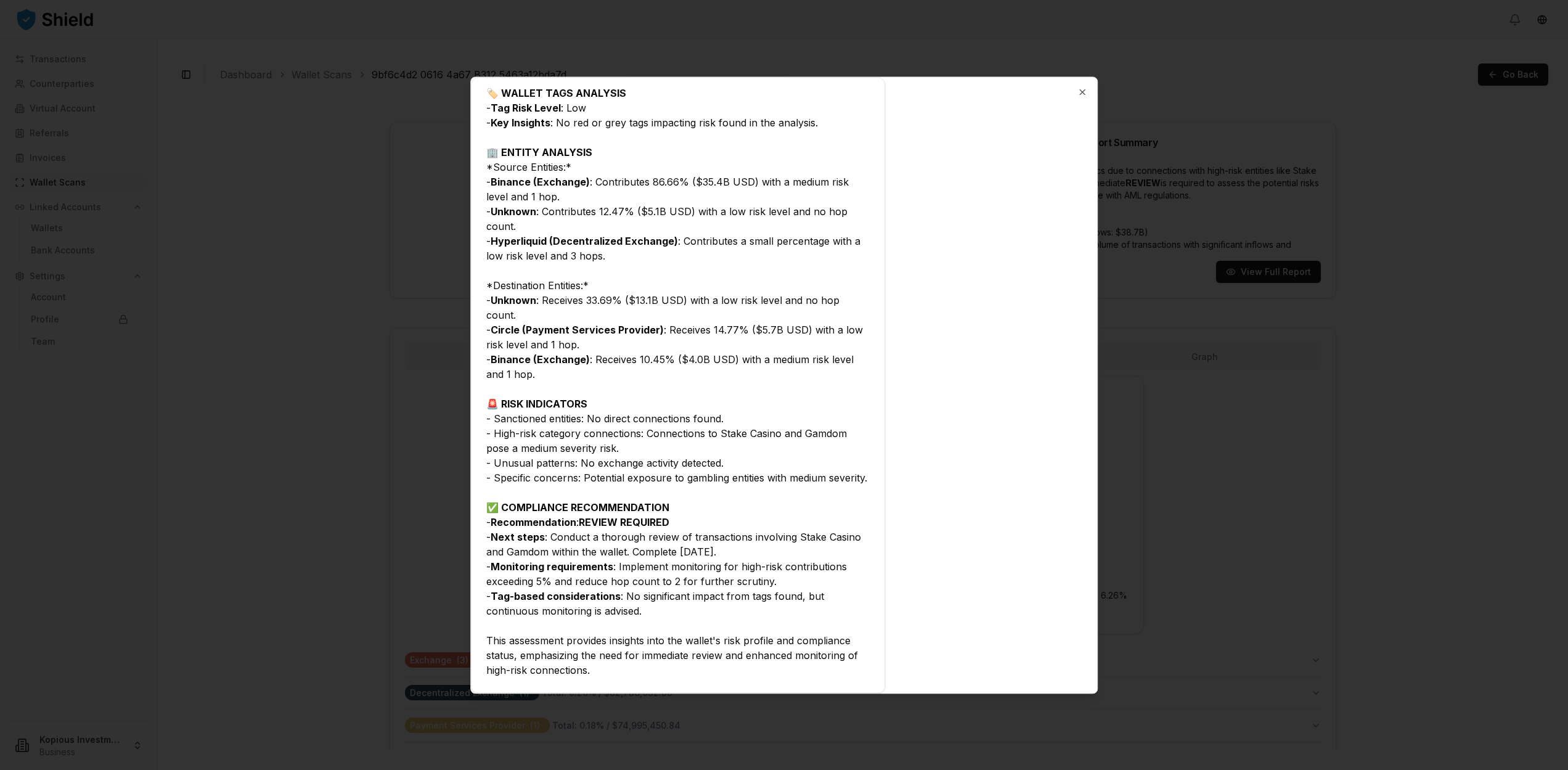
click at [1308, 395] on div at bounding box center [784, 385] width 1568 height 770
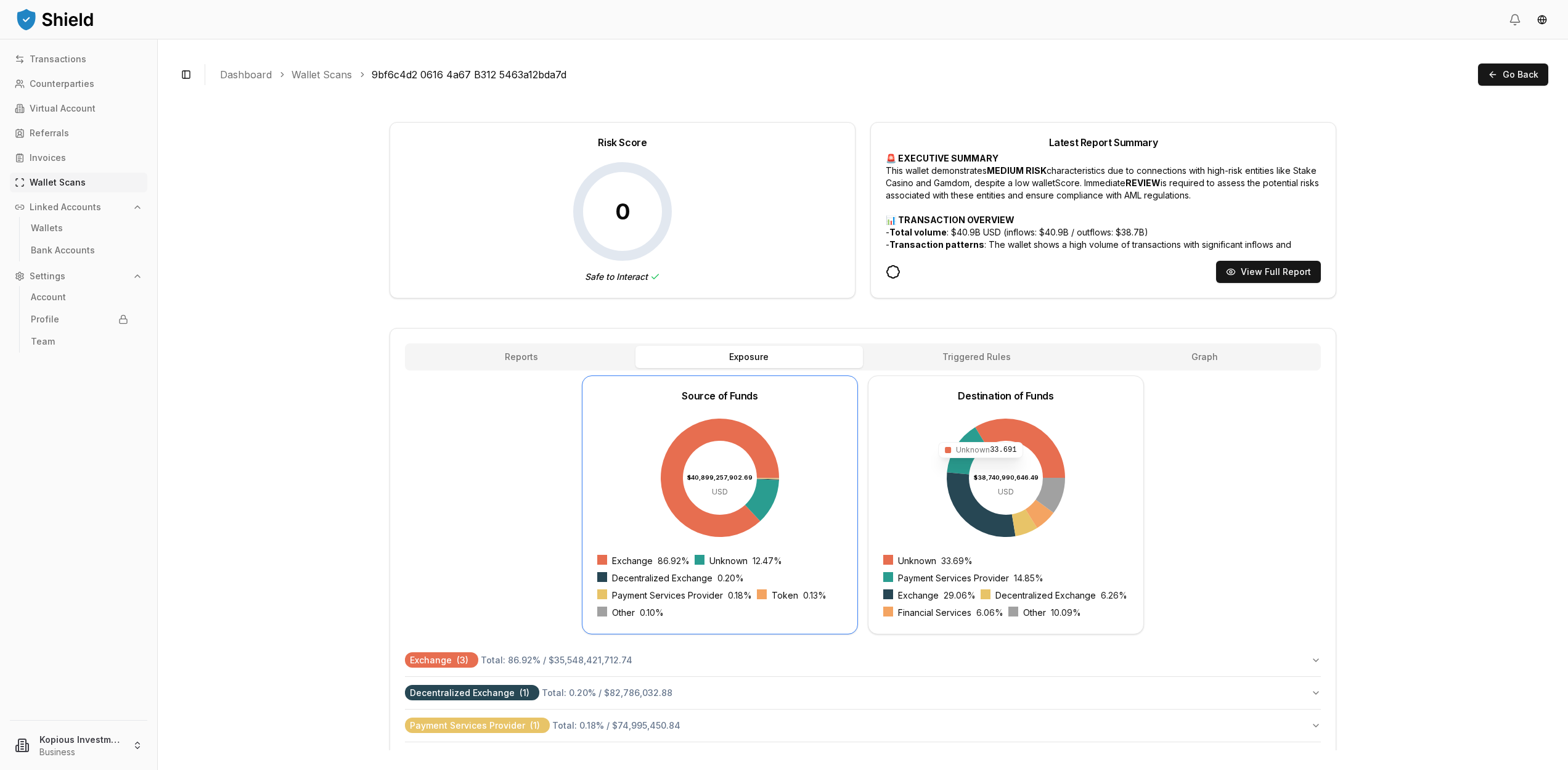
scroll to position [0, 0]
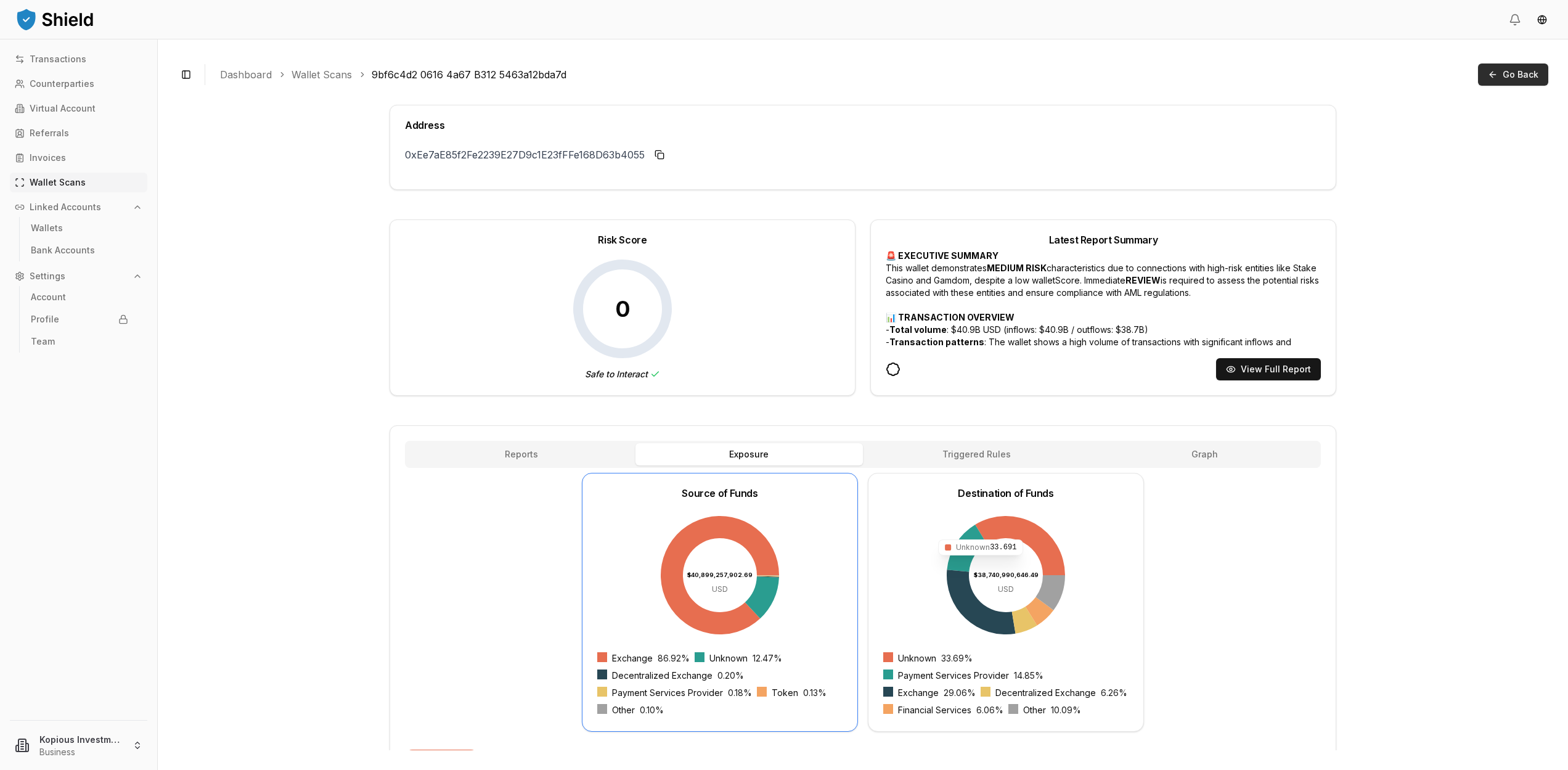
click at [1509, 78] on span "Go Back" at bounding box center [1521, 74] width 36 height 12
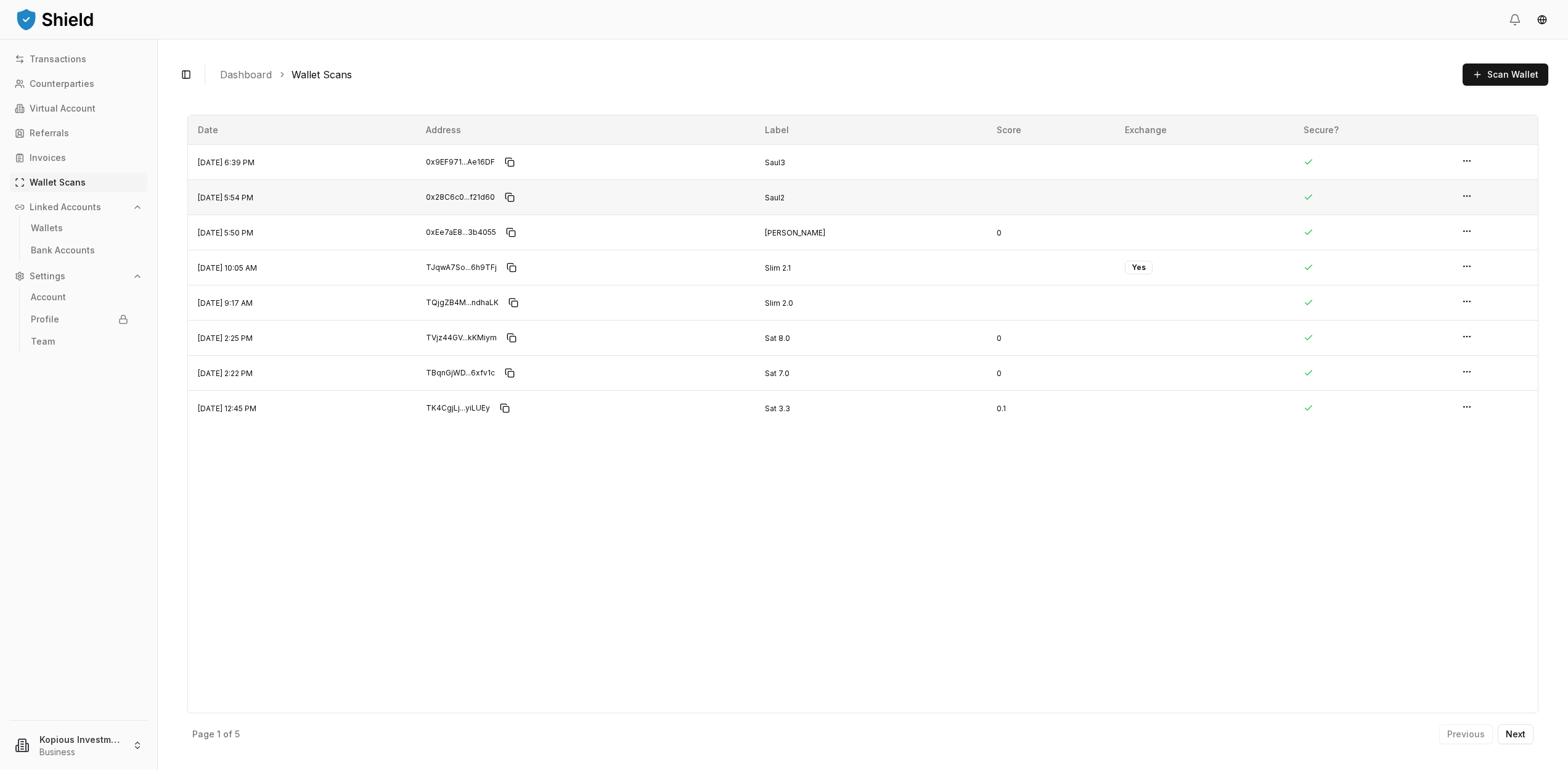
click at [1465, 193] on html "Transactions Counterparties Virtual Account Referrals Invoices Wallet Scans Lin…" at bounding box center [784, 385] width 1568 height 770
click at [1437, 175] on p "View Details" at bounding box center [1423, 172] width 54 height 9
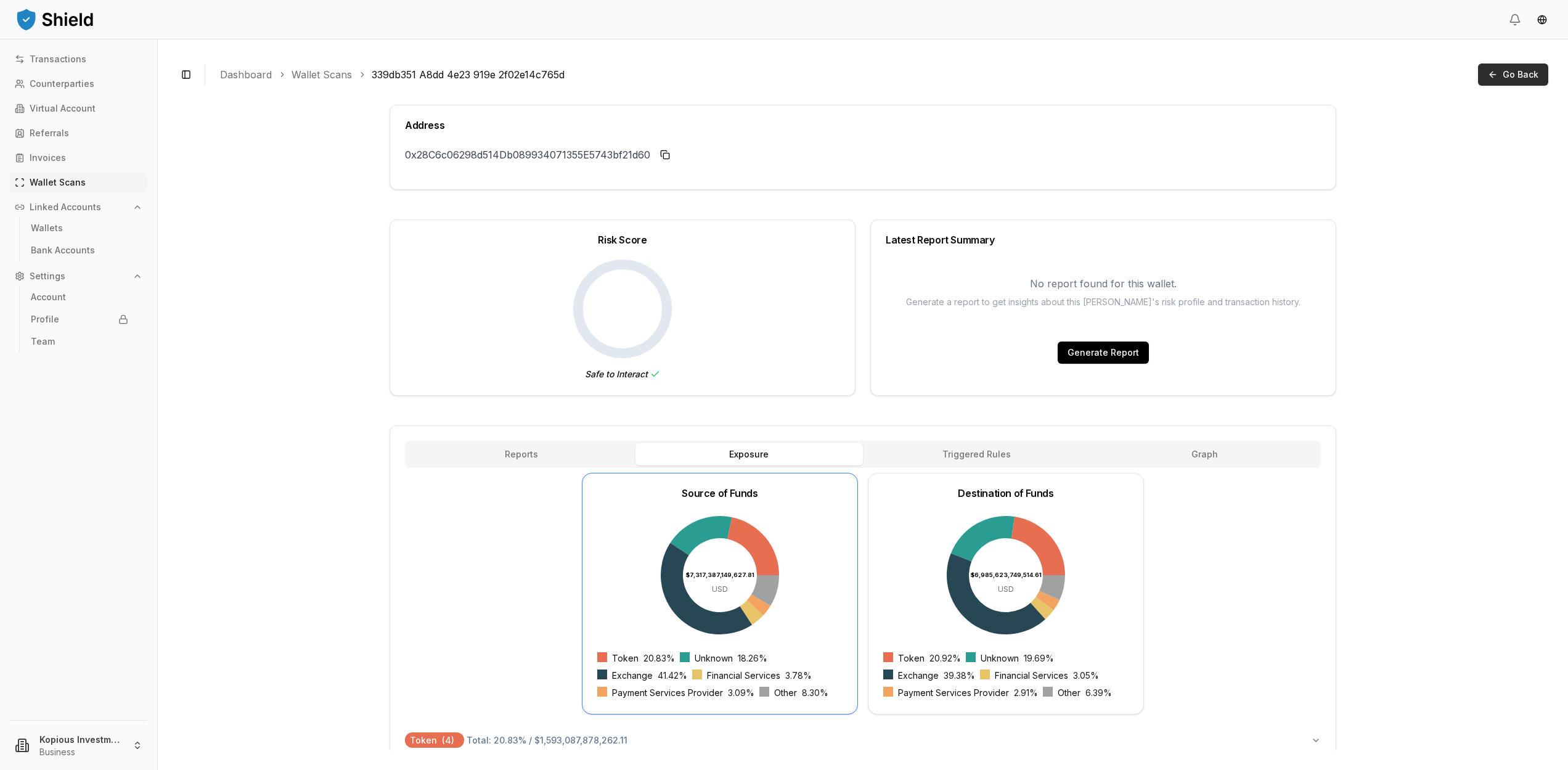
click at [1513, 71] on span "Go Back" at bounding box center [1521, 74] width 36 height 12
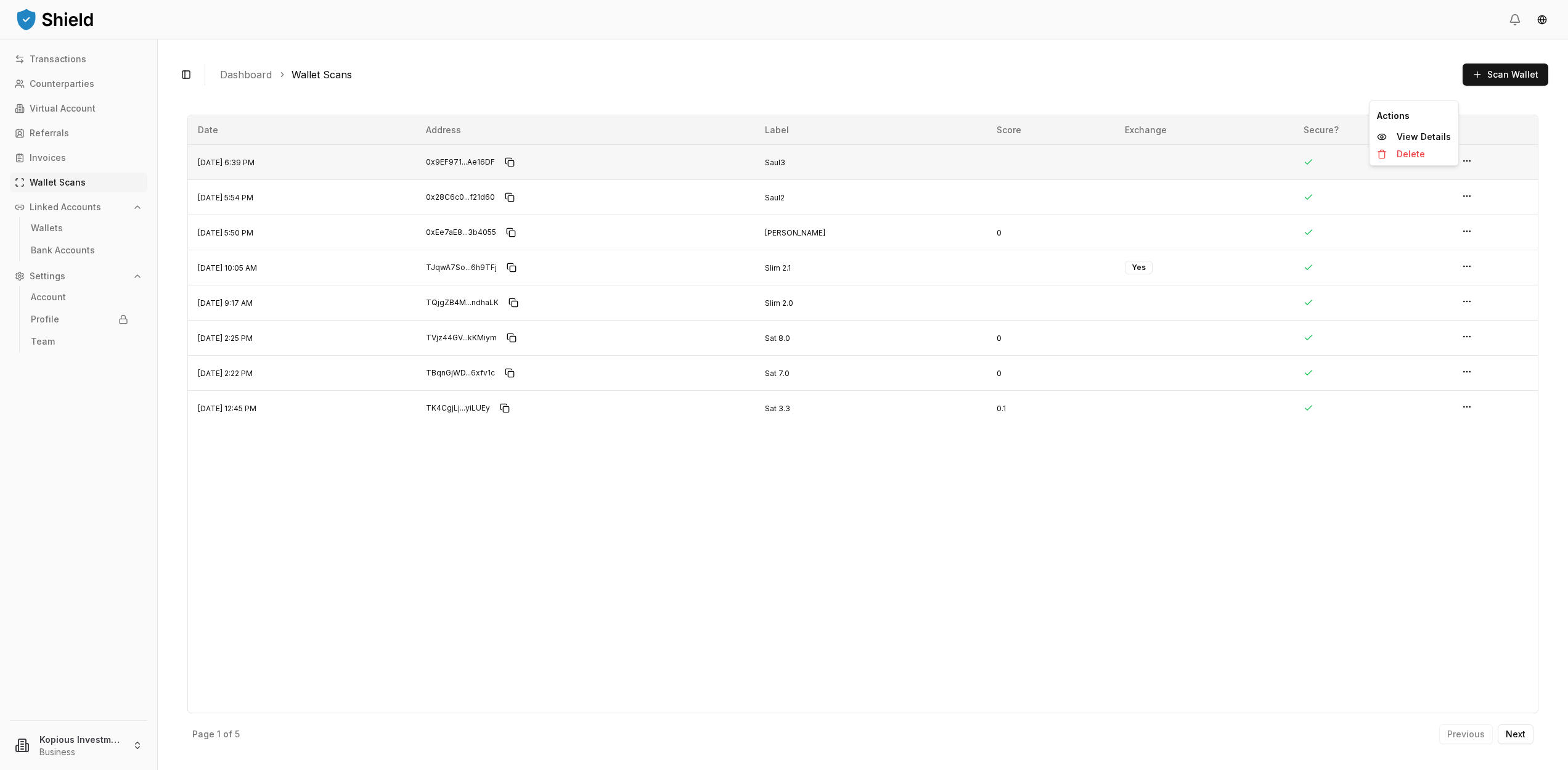
click at [1468, 162] on html "Transactions Counterparties Virtual Account Referrals Invoices Wallet Scans Lin…" at bounding box center [784, 385] width 1568 height 770
click at [1421, 139] on p "View Details" at bounding box center [1423, 137] width 54 height 9
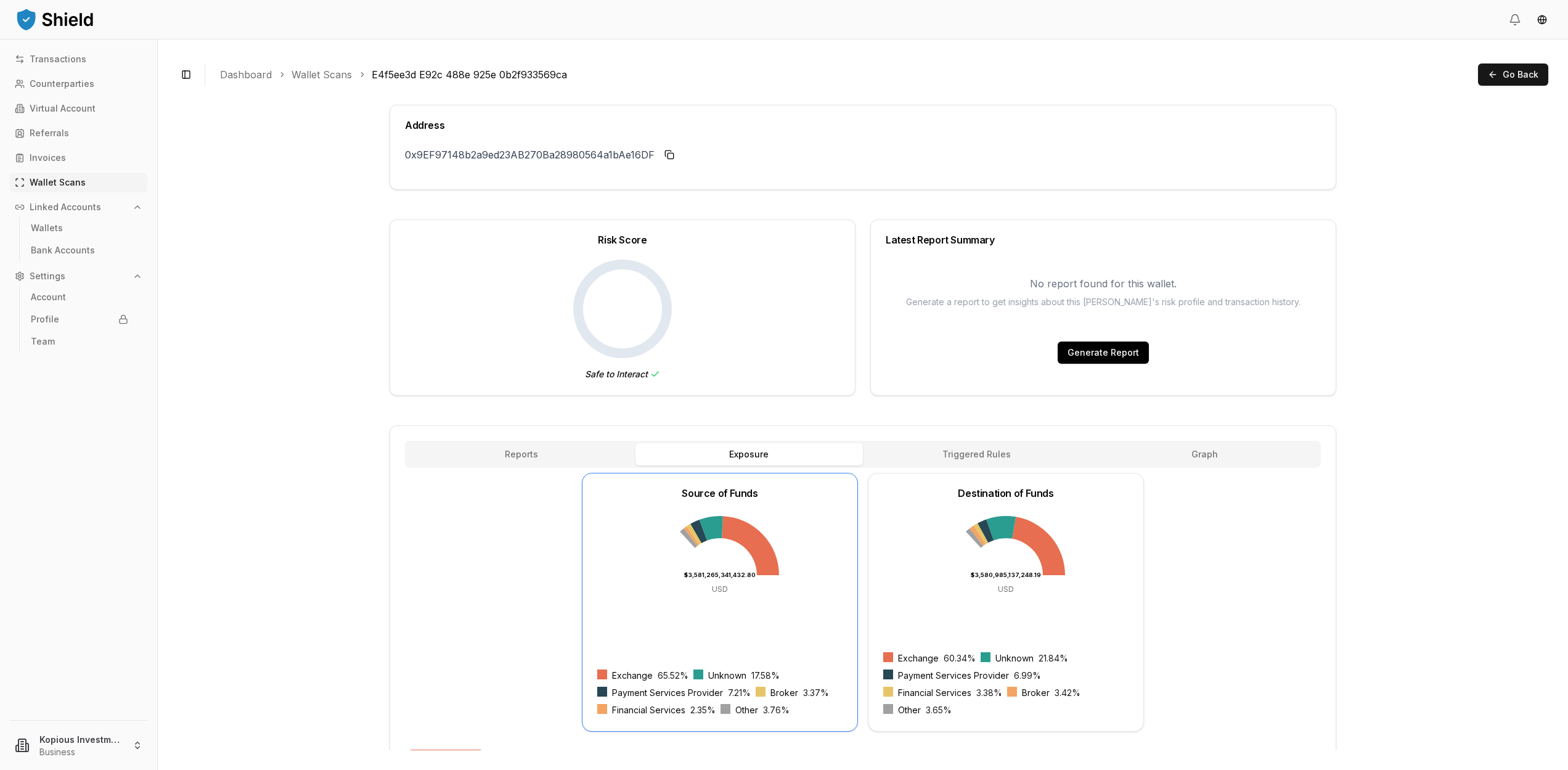
scroll to position [24, 0]
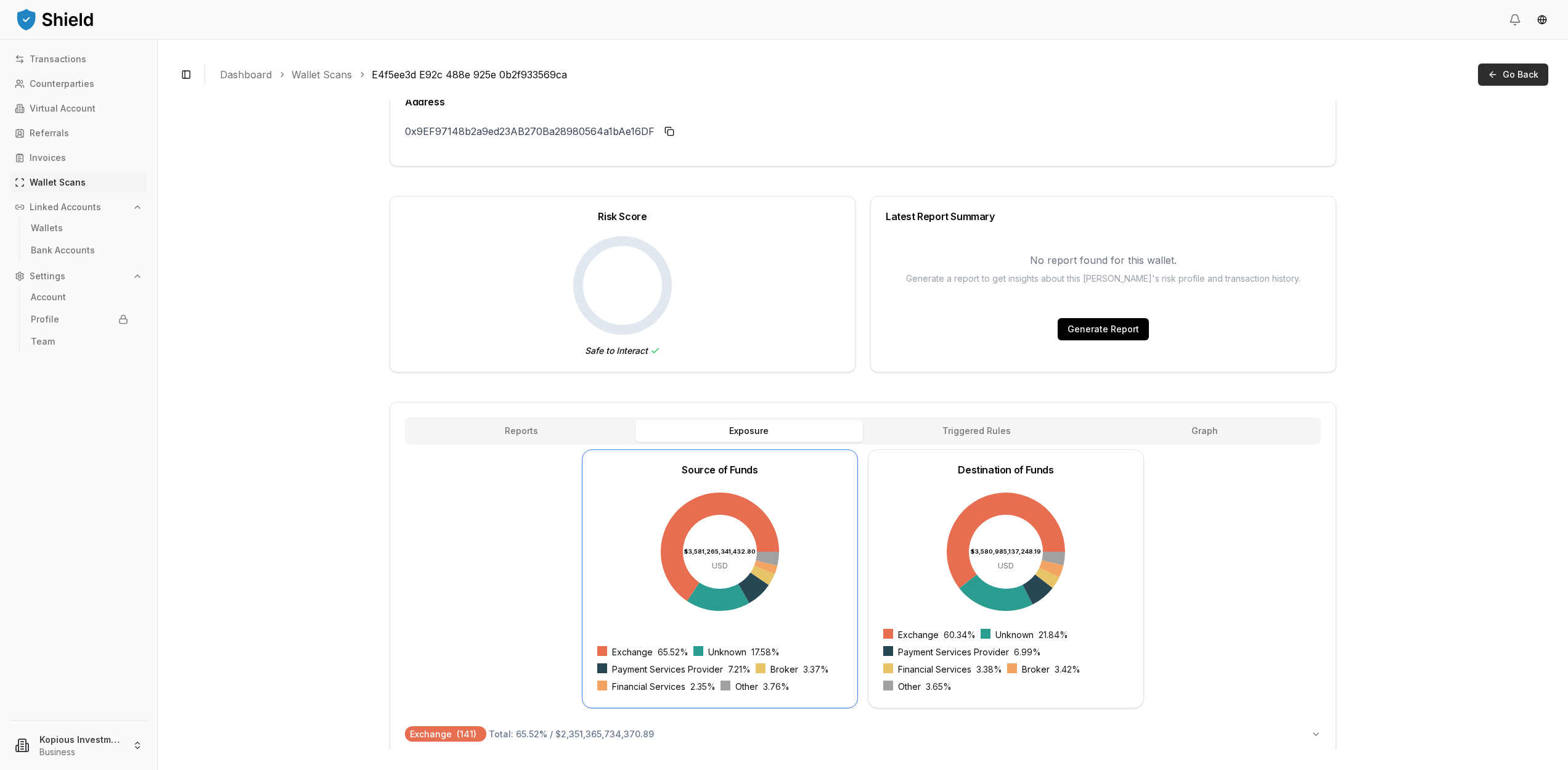
click at [1513, 75] on span "Go Back" at bounding box center [1521, 74] width 36 height 12
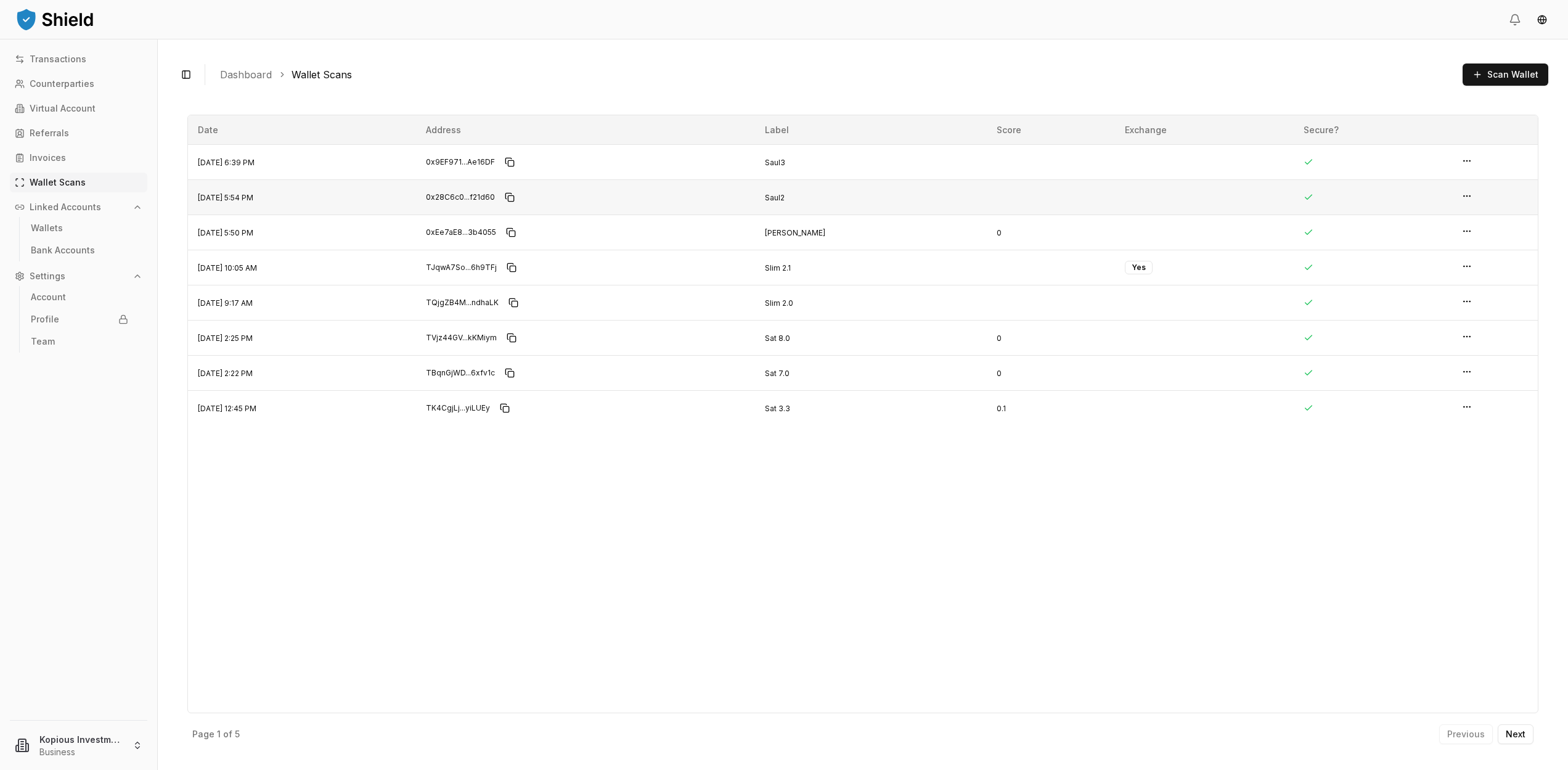
click at [1467, 194] on html "Transactions Counterparties Virtual Account Referrals Invoices Wallet Scans Lin…" at bounding box center [784, 385] width 1568 height 770
click at [1421, 168] on p "View Details" at bounding box center [1423, 172] width 54 height 9
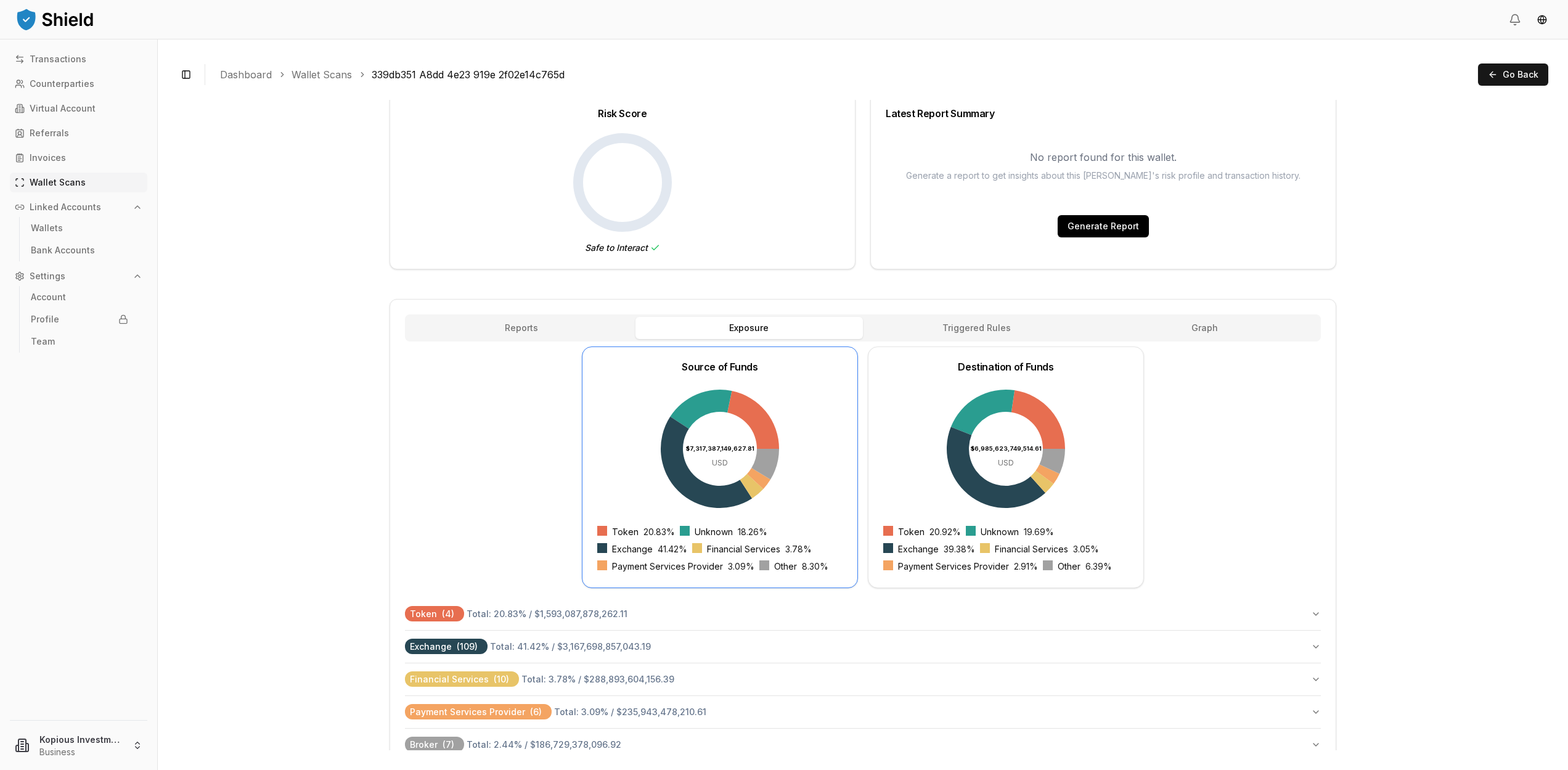
scroll to position [101, 0]
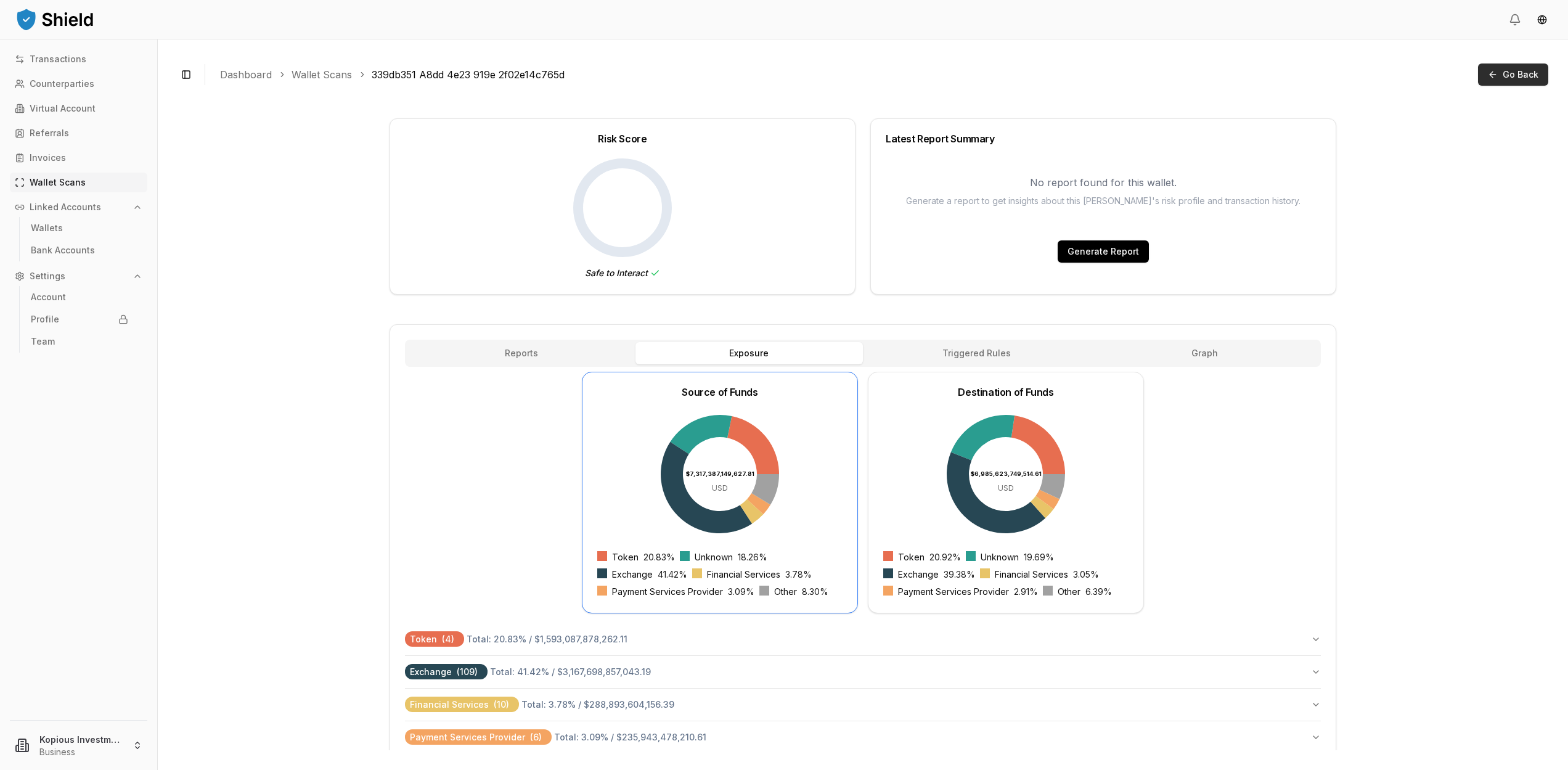
click at [1495, 74] on button "Go Back" at bounding box center [1513, 74] width 70 height 22
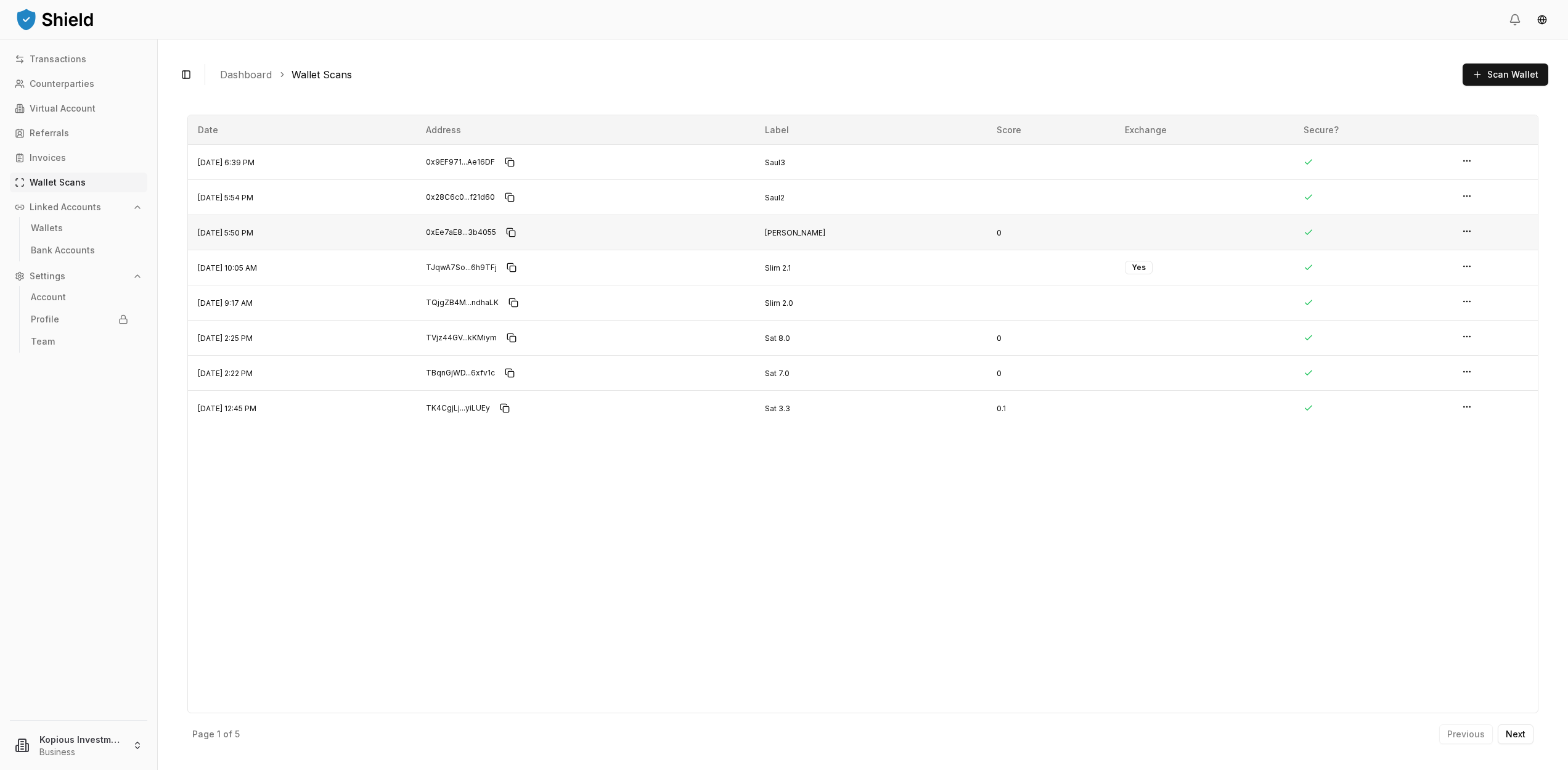
click at [1417, 233] on span at bounding box center [1373, 232] width 139 height 10
click at [1466, 230] on html "Transactions Counterparties Virtual Account Referrals Invoices Wallet Scans Lin…" at bounding box center [784, 385] width 1568 height 770
click at [1414, 206] on p "View Details" at bounding box center [1423, 207] width 54 height 9
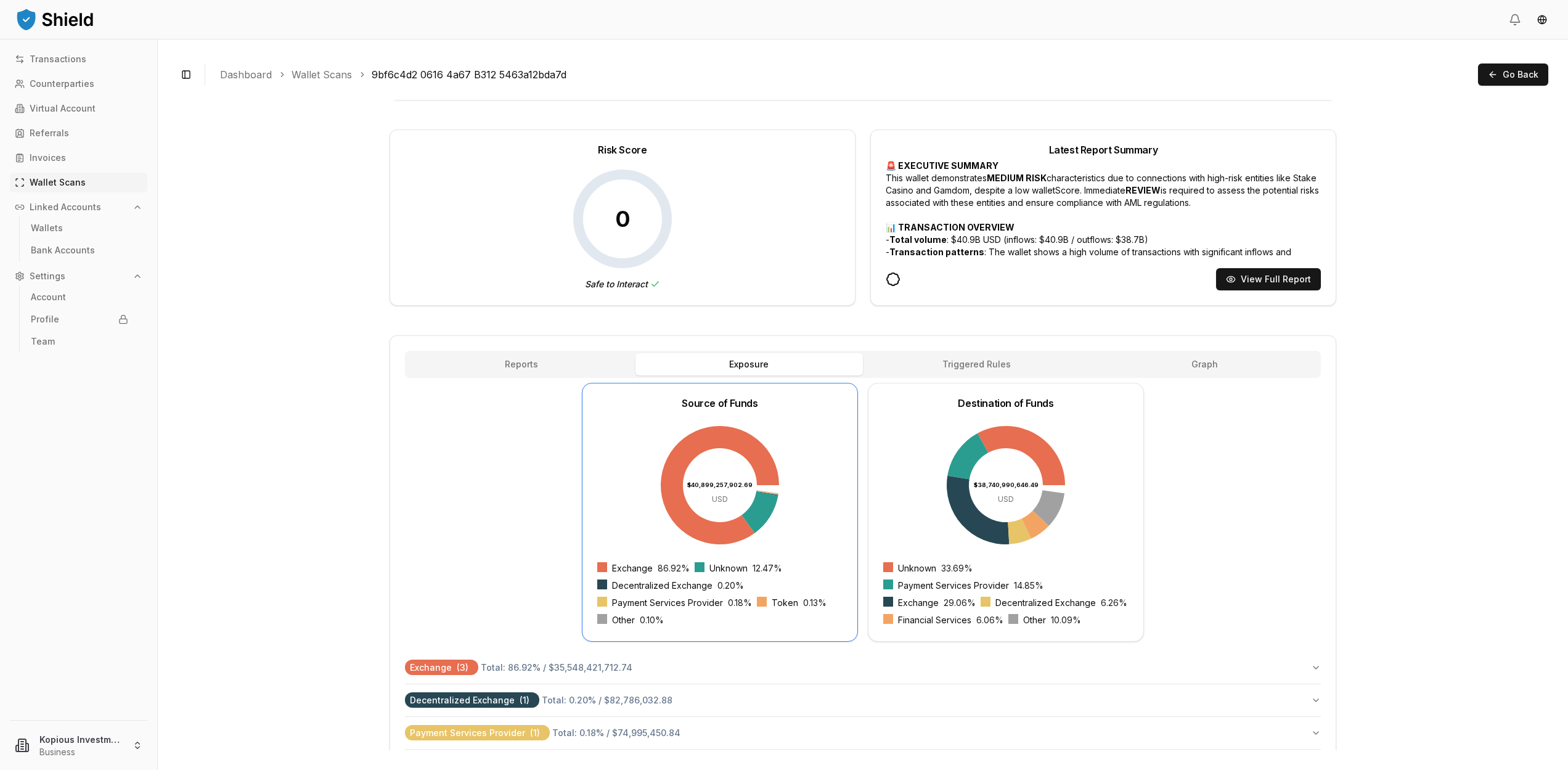
scroll to position [93, 0]
